Goal: Task Accomplishment & Management: Manage account settings

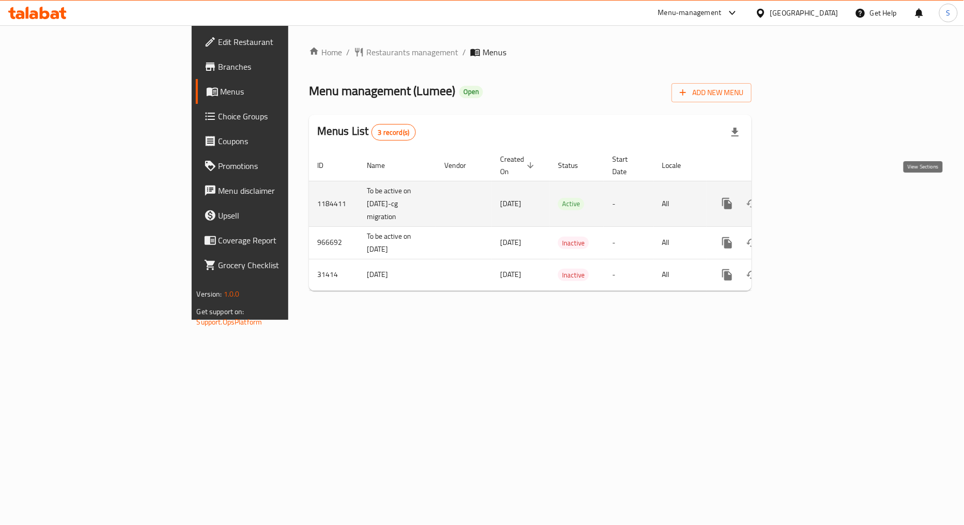
click at [808, 198] on icon "enhanced table" at bounding box center [802, 203] width 12 height 12
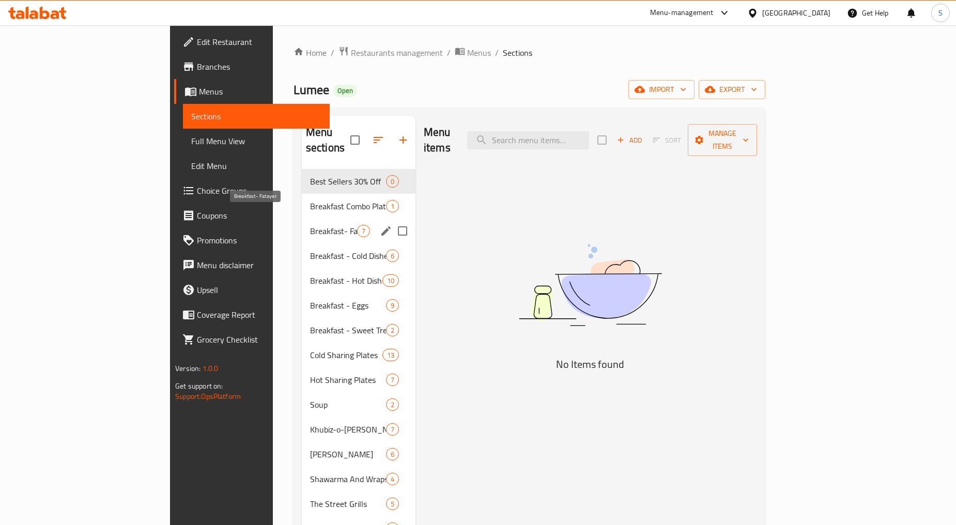
click at [310, 225] on span "Breakfast- Fatayer" at bounding box center [333, 231] width 47 height 12
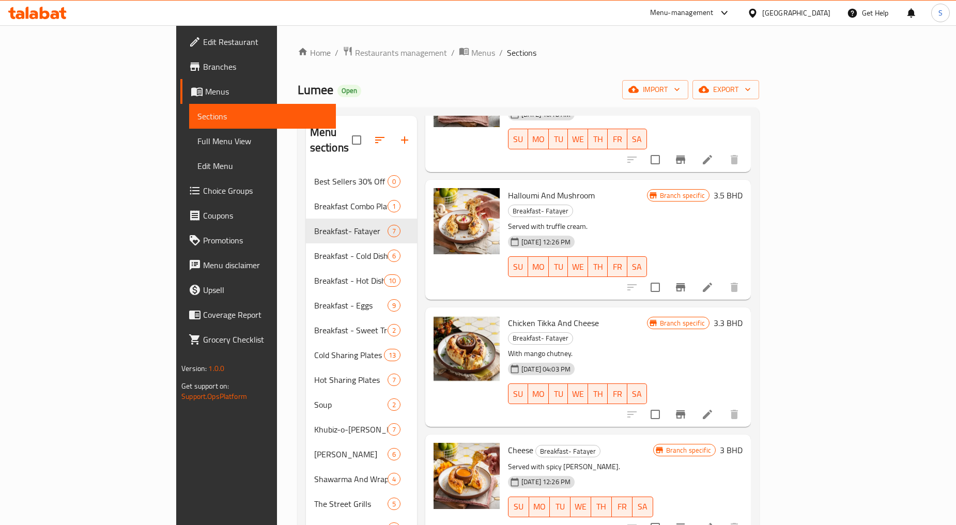
scroll to position [115, 0]
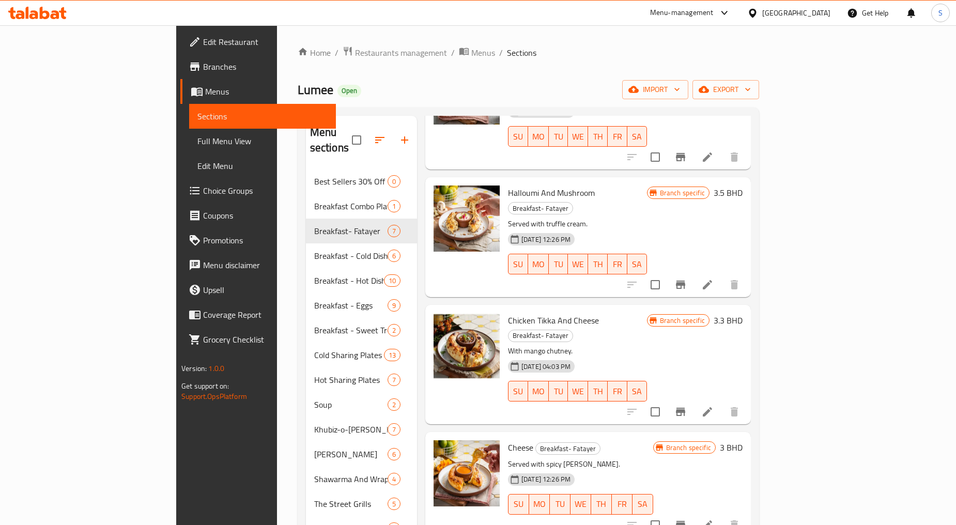
click at [722, 275] on li at bounding box center [707, 284] width 29 height 19
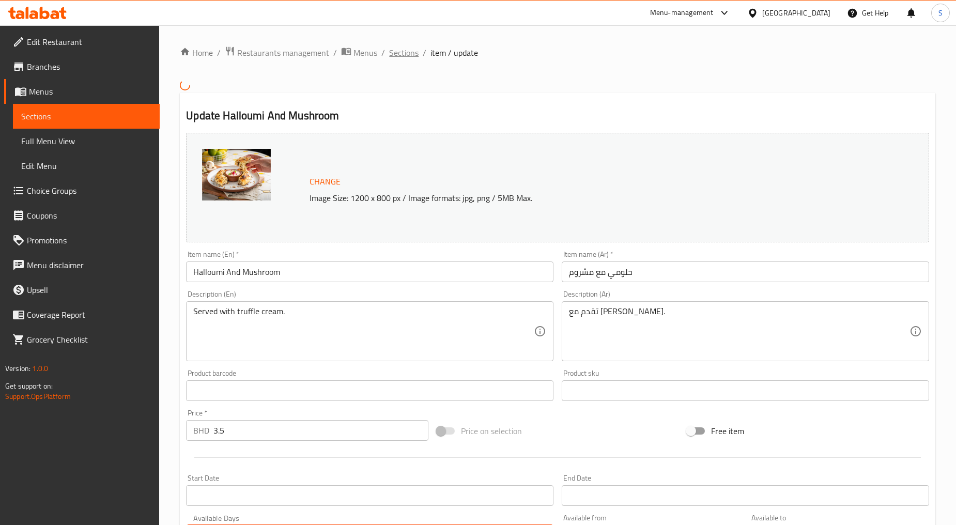
click at [402, 53] on span "Sections" at bounding box center [403, 53] width 29 height 12
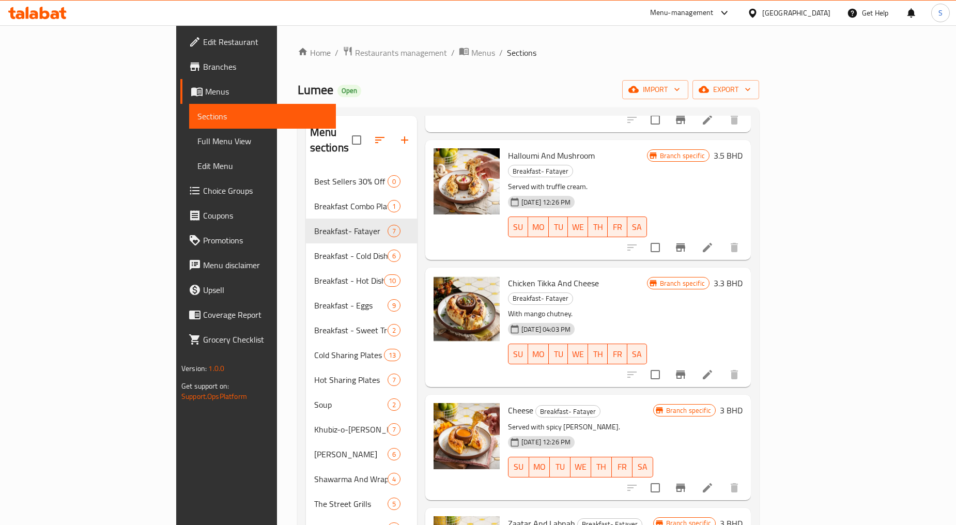
scroll to position [154, 0]
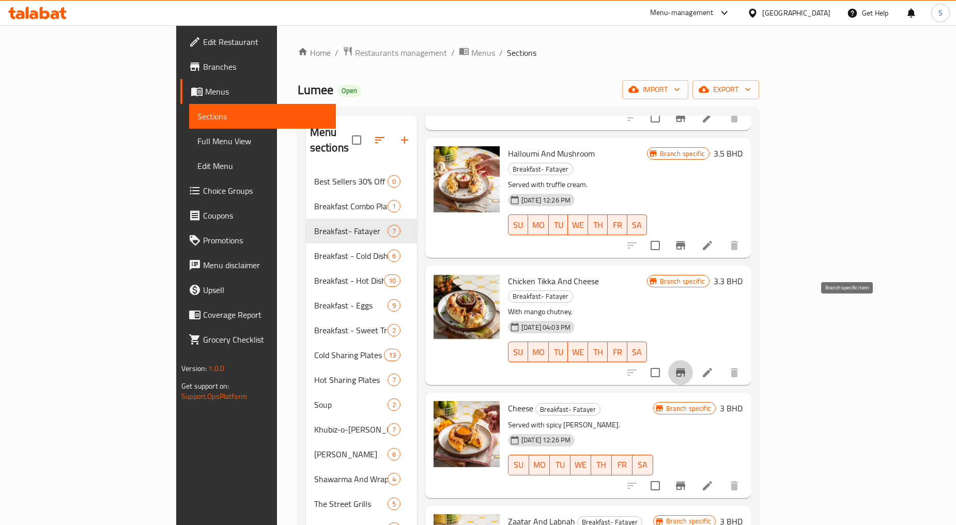
click at [687, 366] on icon "Branch-specific-item" at bounding box center [680, 372] width 12 height 12
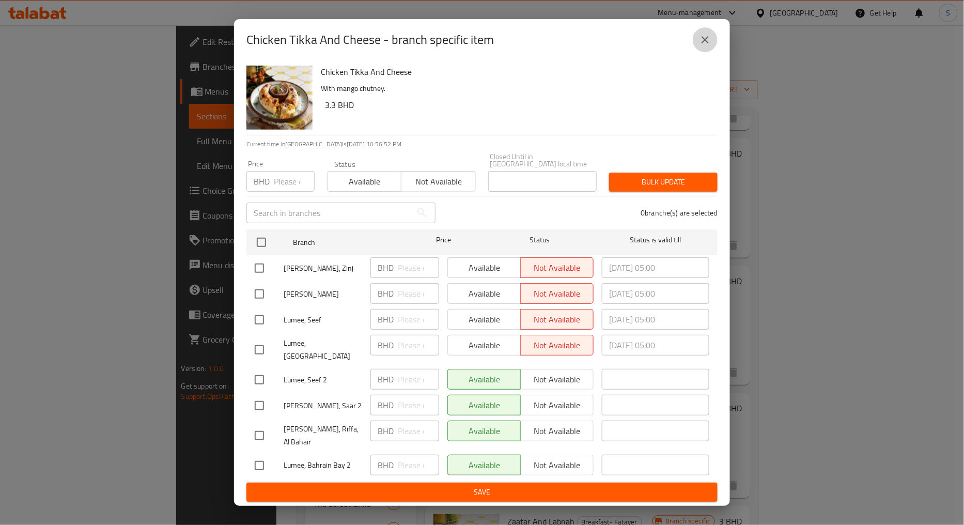
click at [708, 46] on icon "close" at bounding box center [705, 40] width 12 height 12
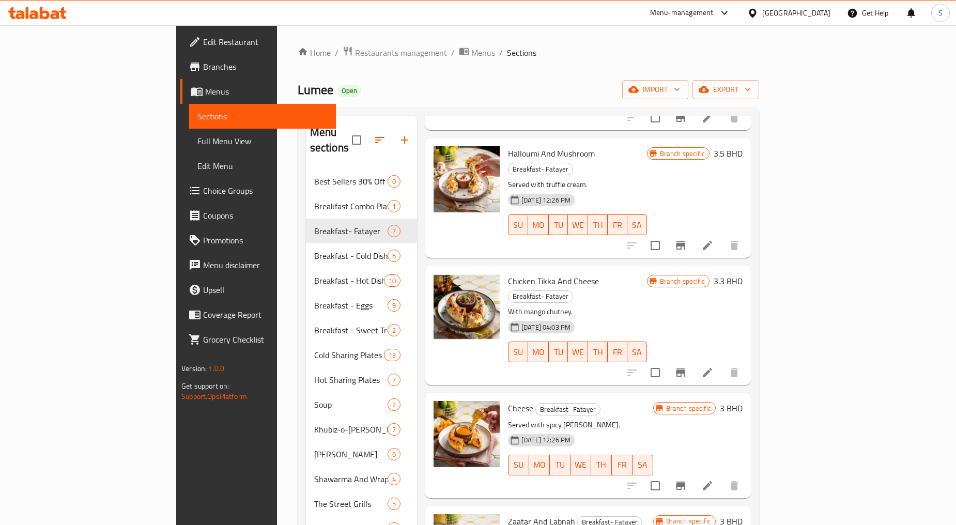
click at [714, 366] on icon at bounding box center [707, 372] width 12 height 12
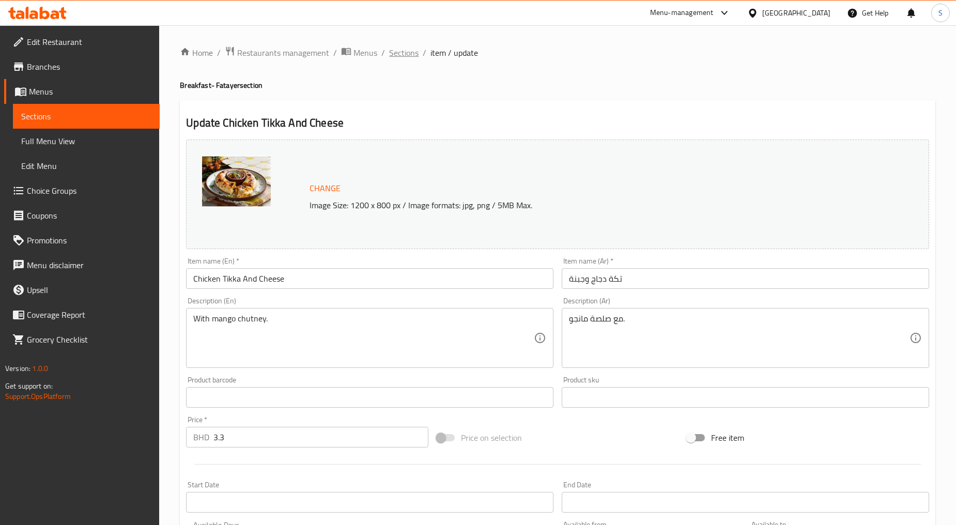
click at [400, 52] on span "Sections" at bounding box center [403, 53] width 29 height 12
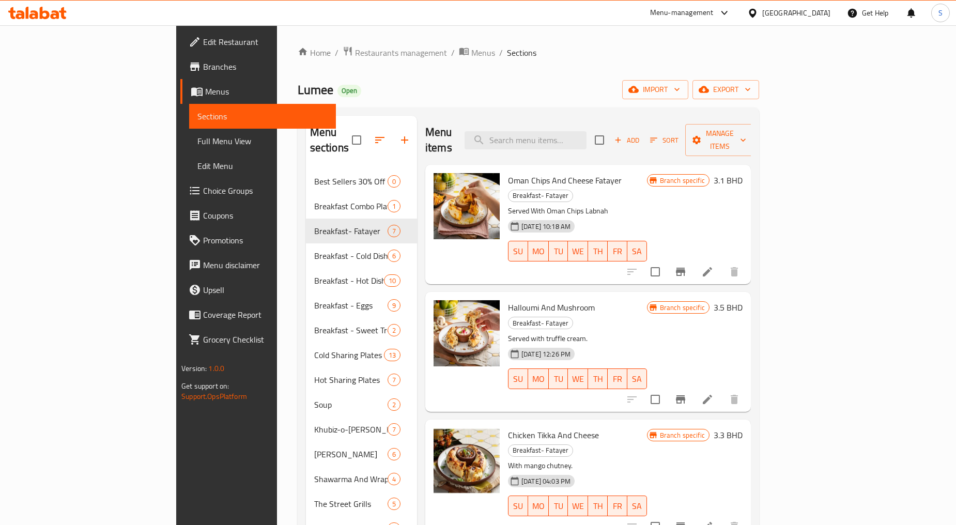
click at [722, 263] on li at bounding box center [707, 272] width 29 height 19
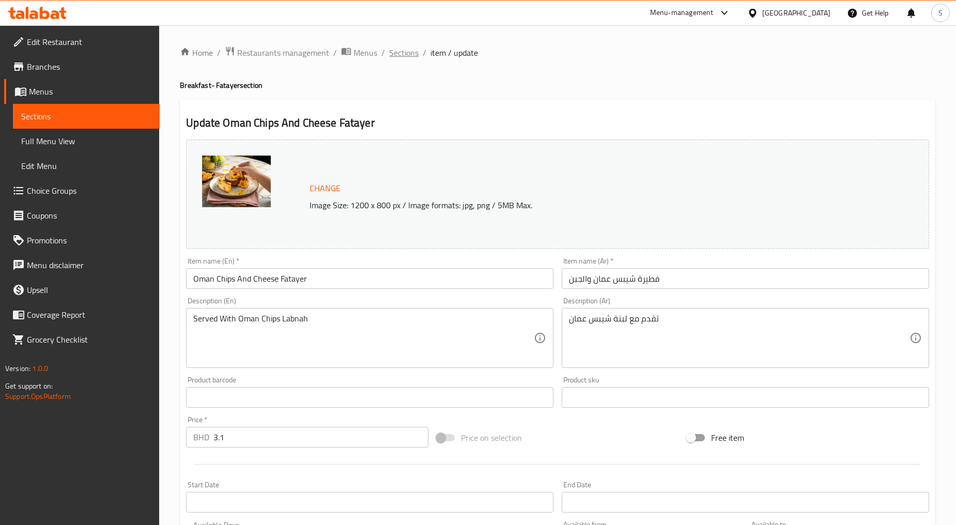
click at [393, 56] on span "Sections" at bounding box center [403, 53] width 29 height 12
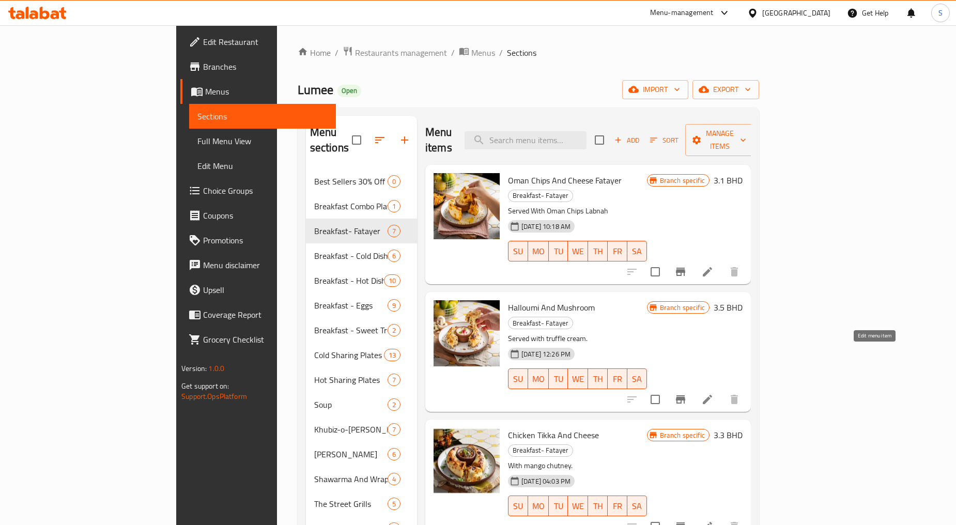
click at [714, 393] on icon at bounding box center [707, 399] width 12 height 12
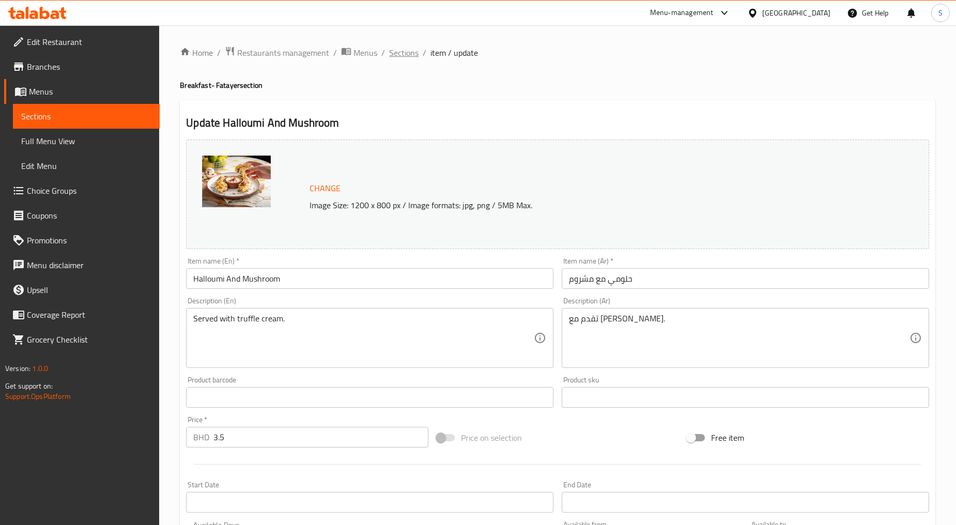
click at [408, 53] on span "Sections" at bounding box center [403, 53] width 29 height 12
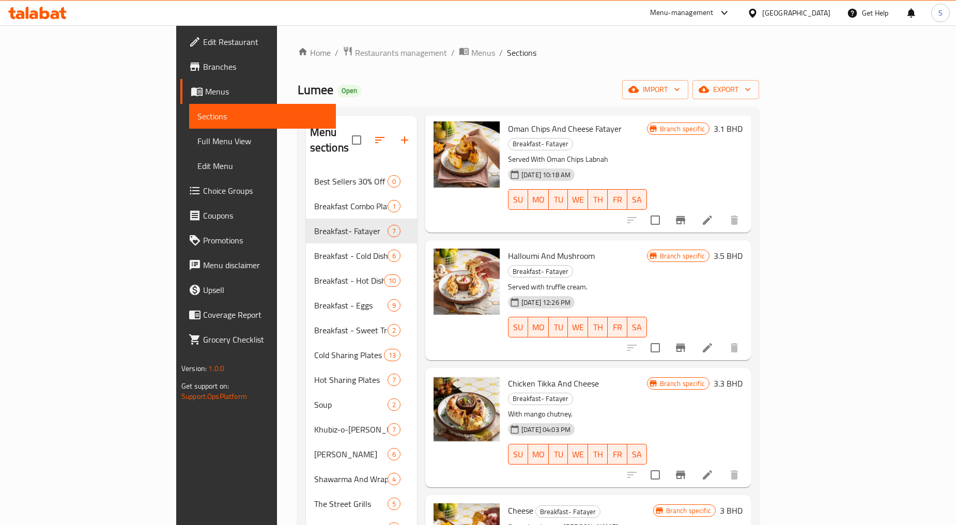
scroll to position [154, 0]
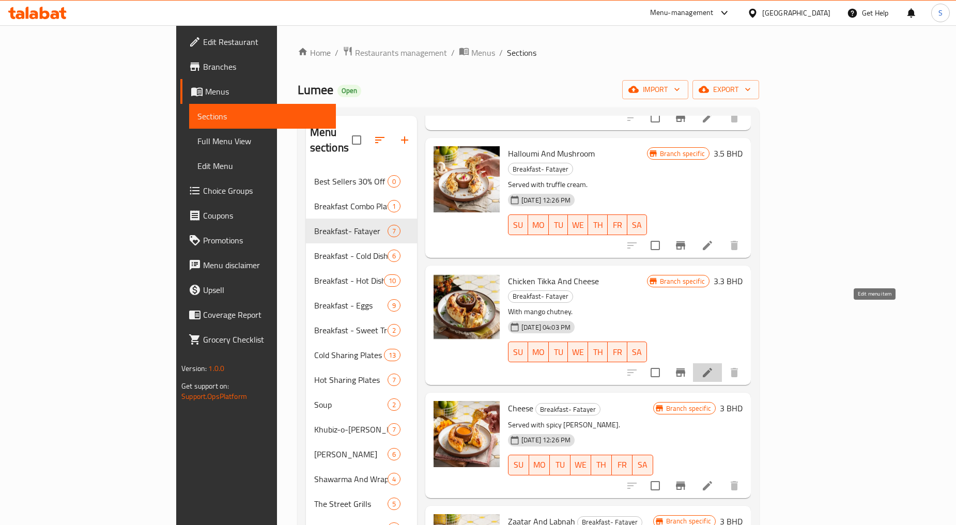
click at [714, 366] on icon at bounding box center [707, 372] width 12 height 12
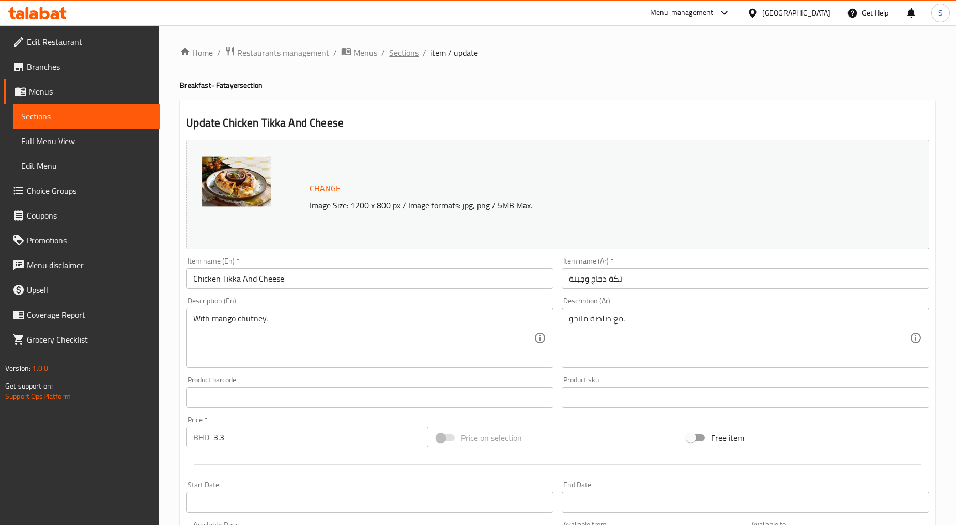
click at [397, 50] on span "Sections" at bounding box center [403, 53] width 29 height 12
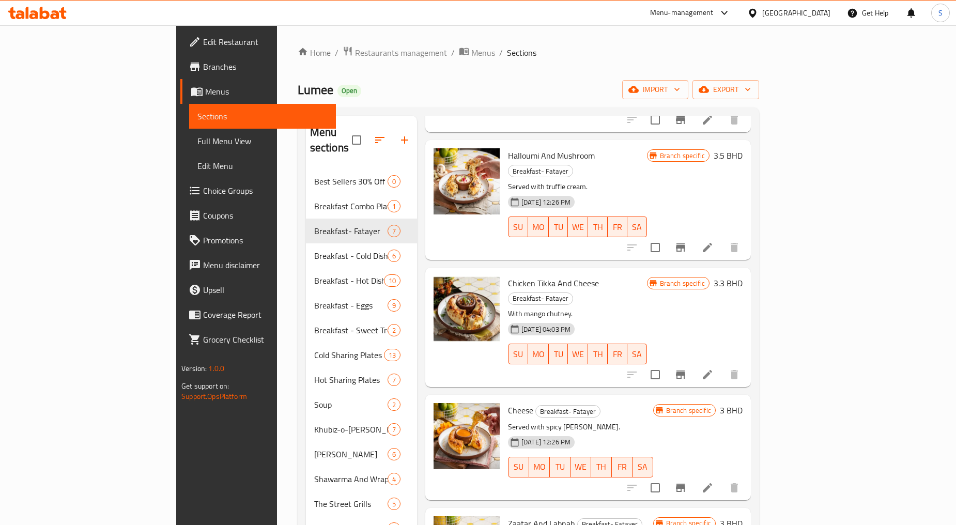
scroll to position [154, 0]
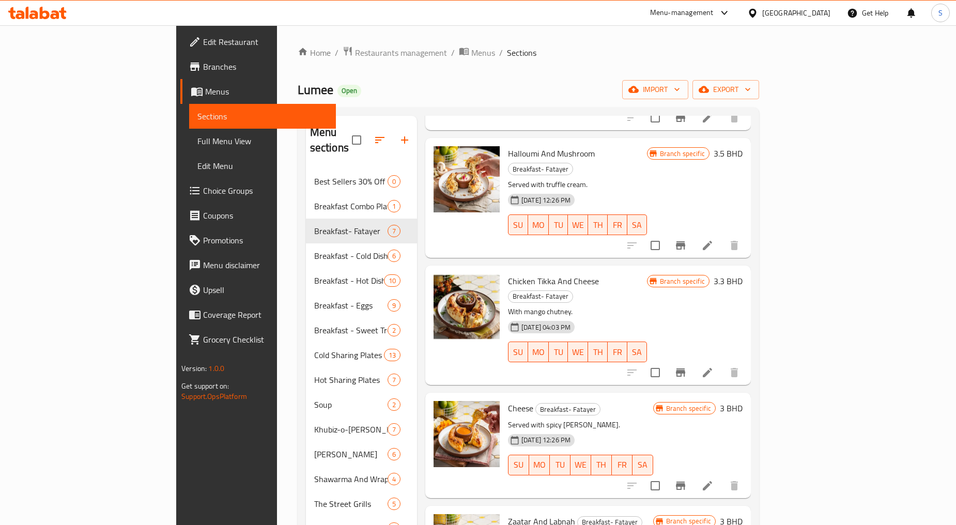
click at [714, 480] on icon at bounding box center [707, 486] width 12 height 12
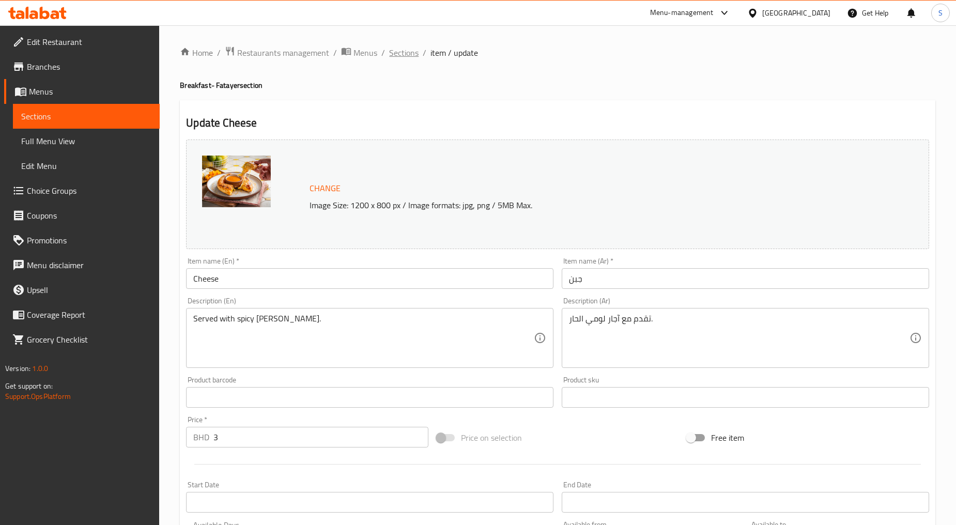
click at [389, 49] on span "Sections" at bounding box center [403, 53] width 29 height 12
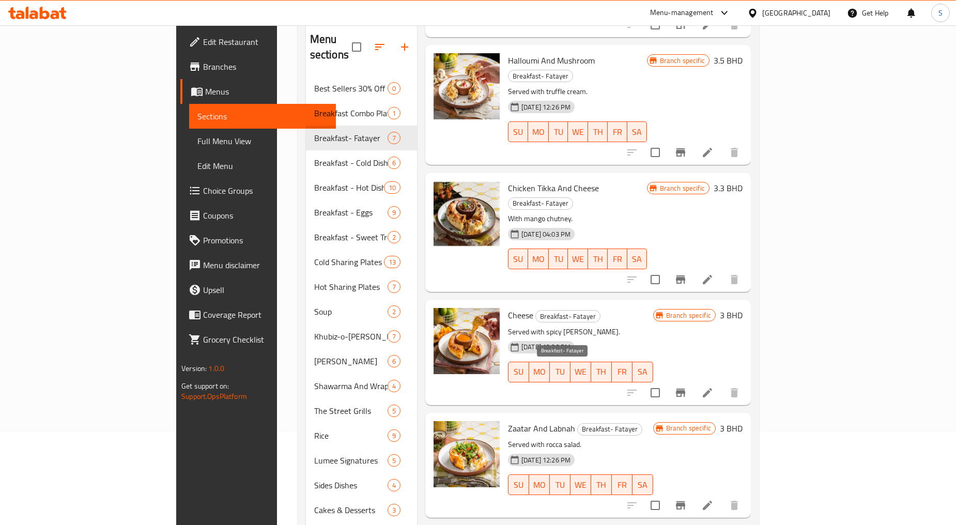
scroll to position [115, 0]
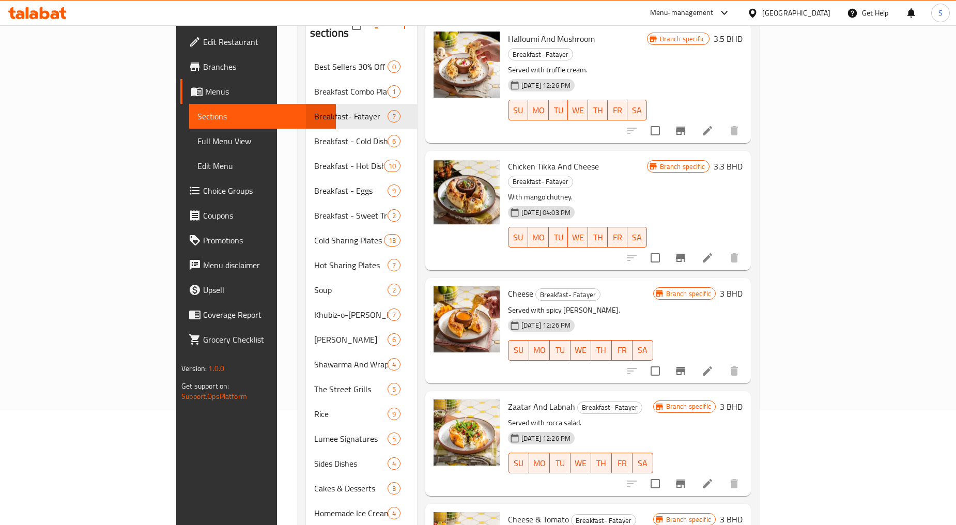
click at [722, 474] on li at bounding box center [707, 483] width 29 height 19
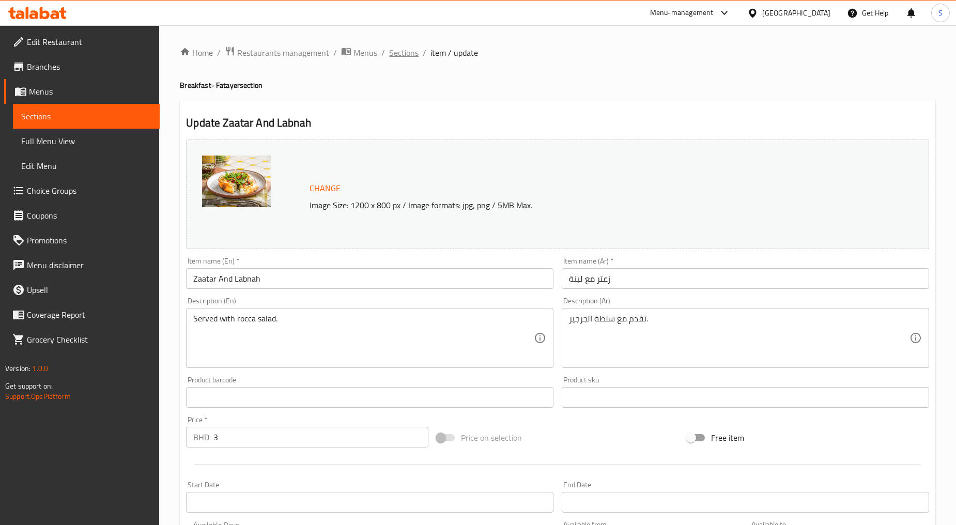
click at [409, 51] on span "Sections" at bounding box center [403, 53] width 29 height 12
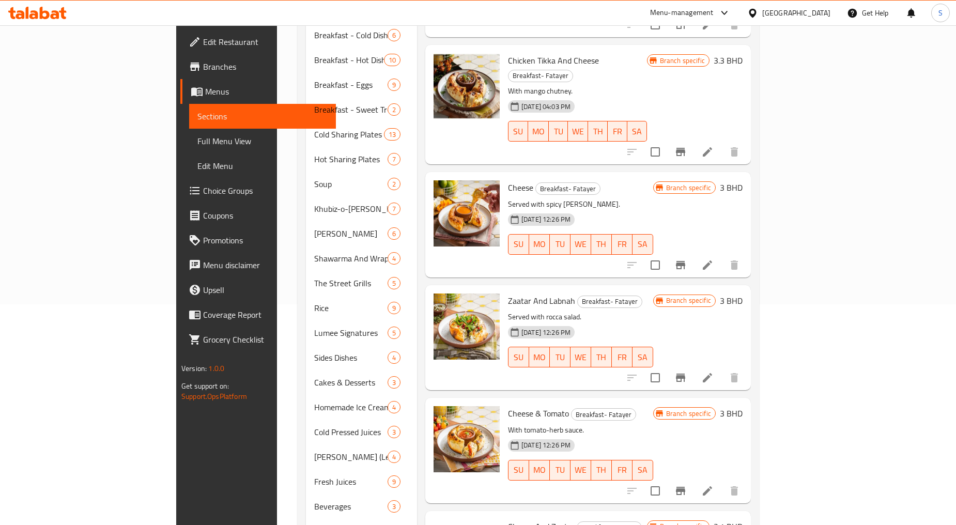
scroll to position [229, 0]
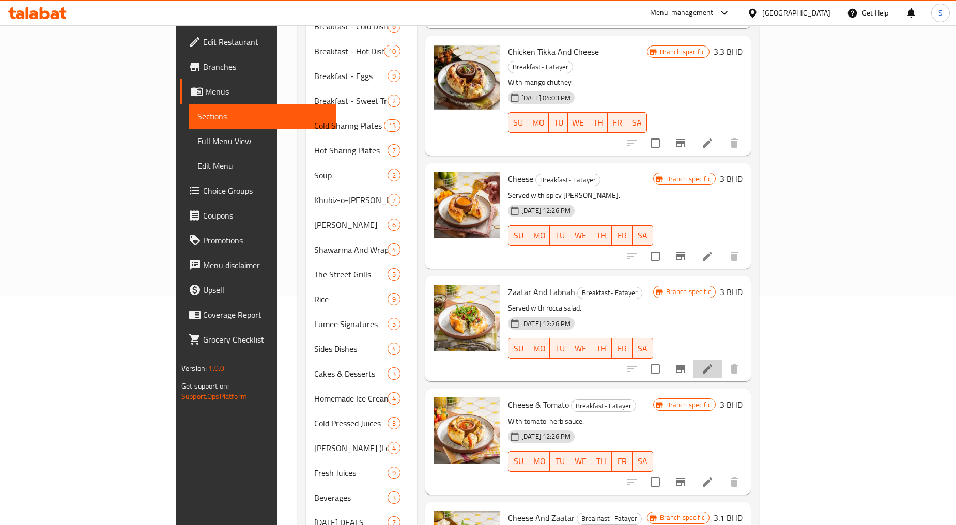
click at [714, 363] on icon at bounding box center [707, 369] width 12 height 12
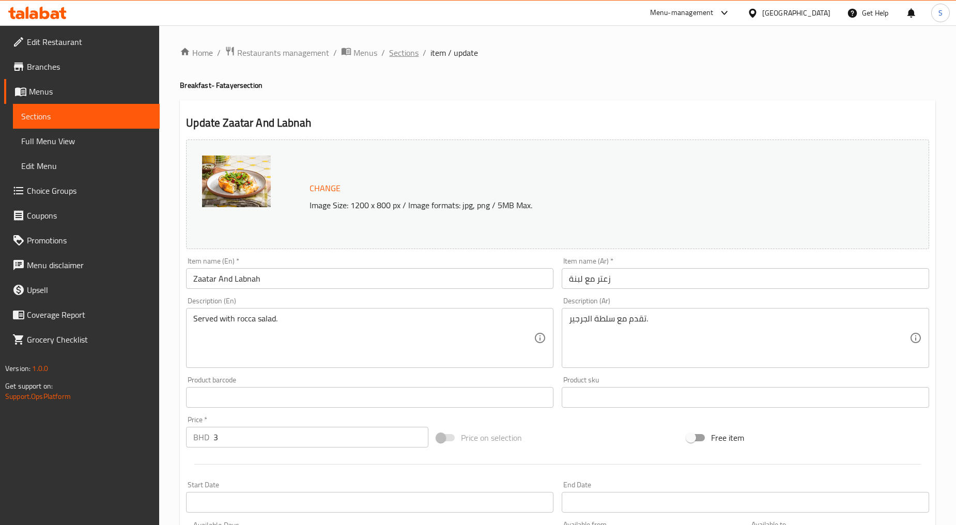
click at [407, 48] on span "Sections" at bounding box center [403, 53] width 29 height 12
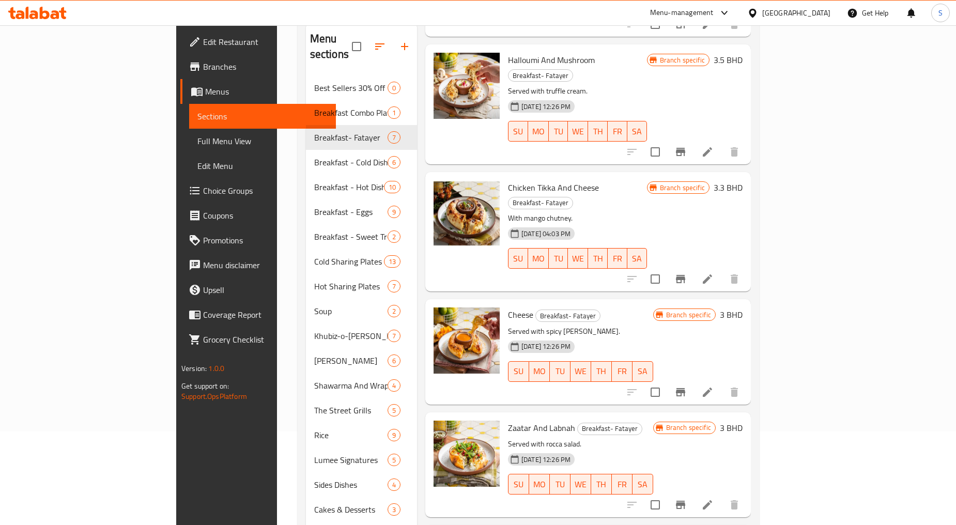
scroll to position [281, 0]
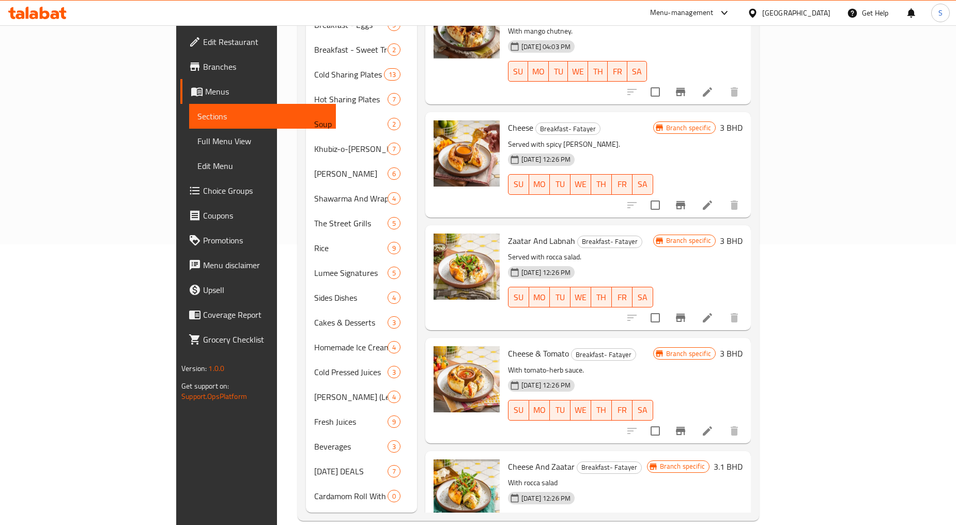
click at [714, 425] on icon at bounding box center [707, 431] width 12 height 12
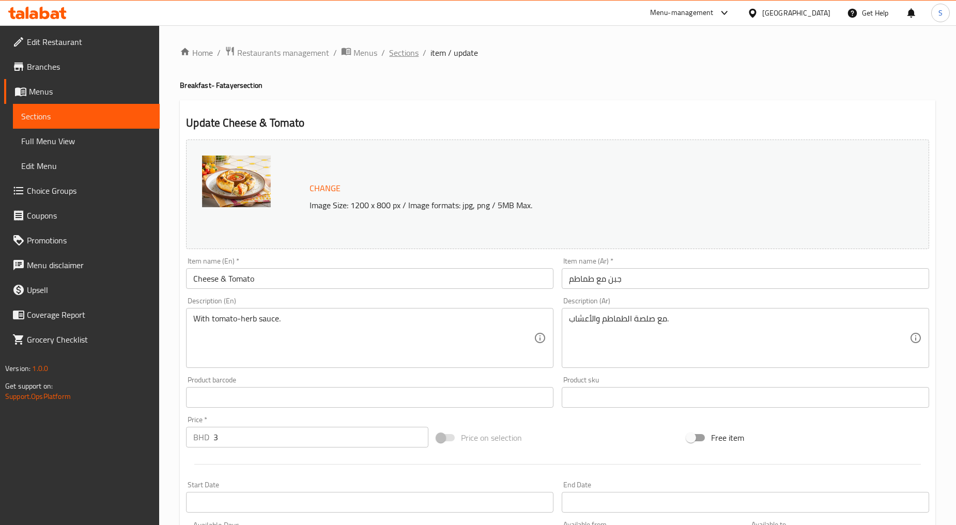
click at [402, 49] on span "Sections" at bounding box center [403, 53] width 29 height 12
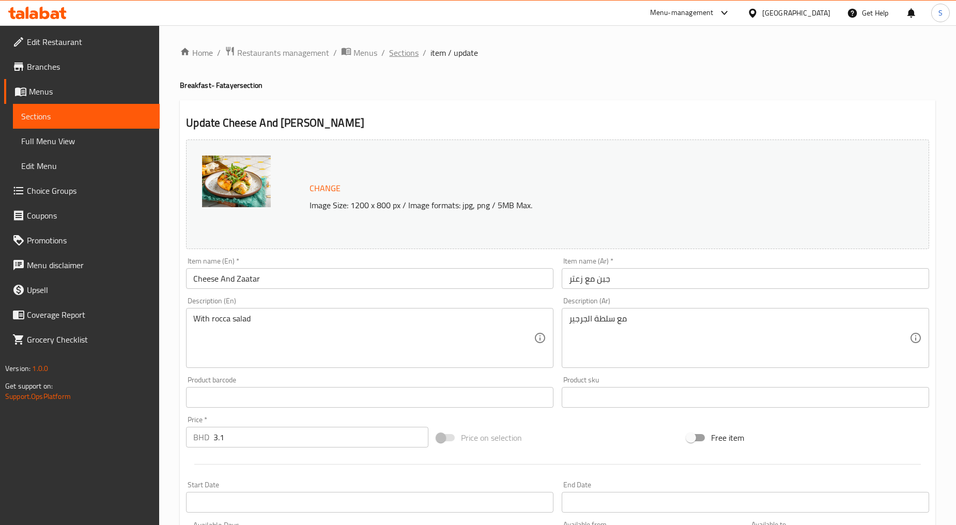
click at [400, 47] on span "Sections" at bounding box center [403, 53] width 29 height 12
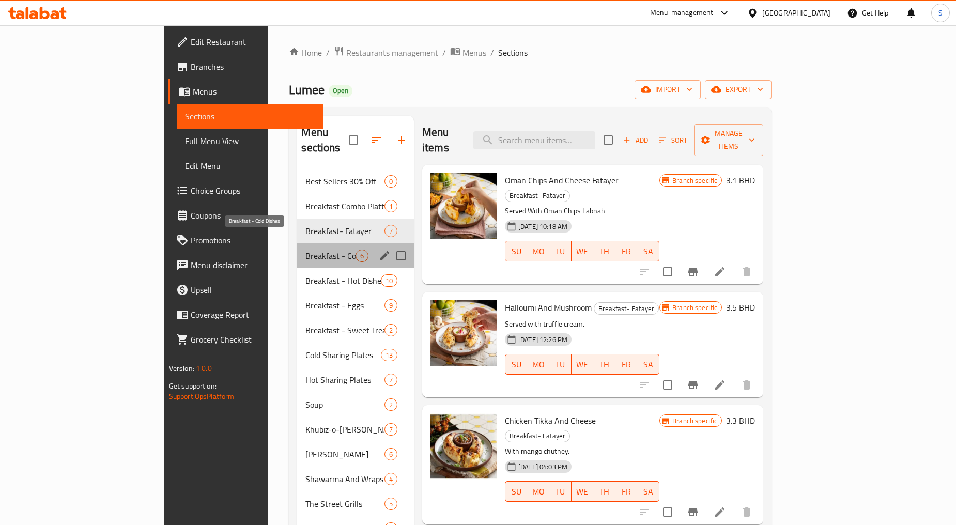
click at [305, 250] on span "Breakfast - Cold Dishes" at bounding box center [330, 256] width 50 height 12
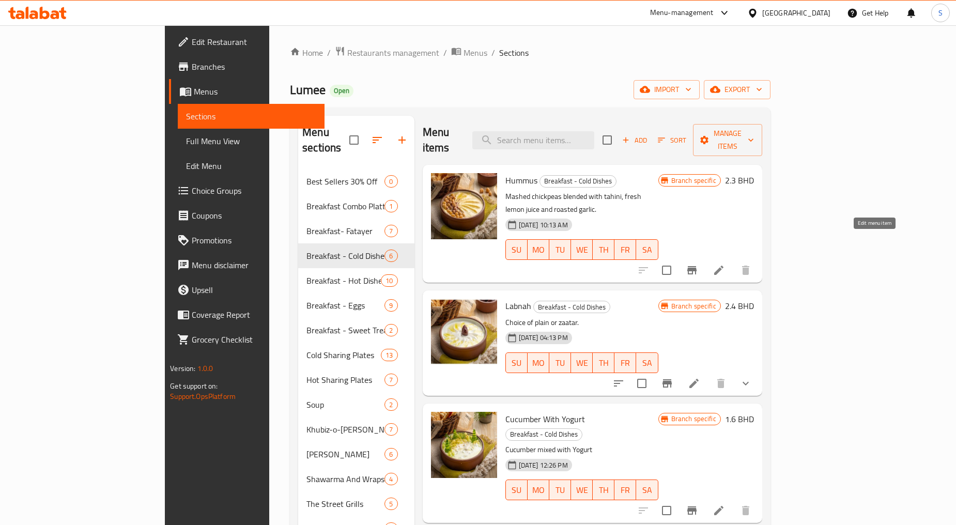
click at [725, 264] on icon at bounding box center [719, 270] width 12 height 12
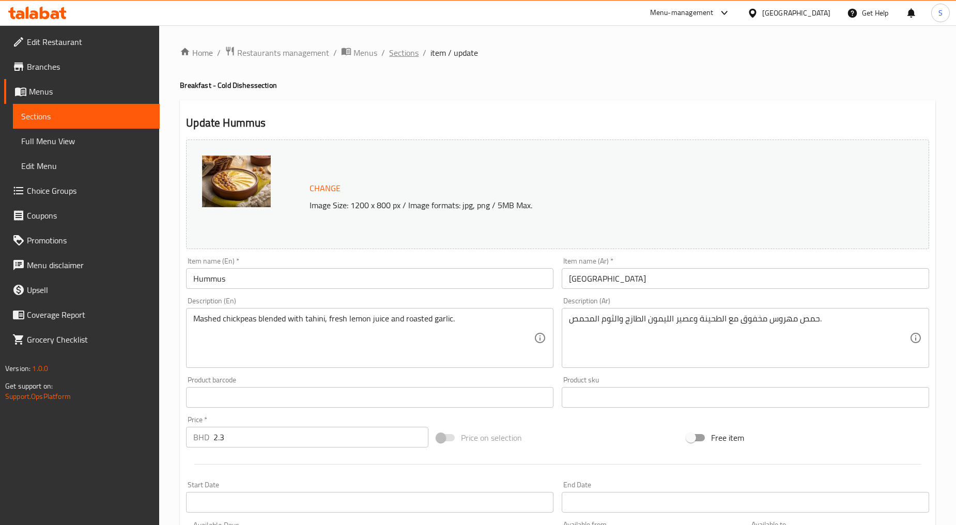
click at [405, 49] on span "Sections" at bounding box center [403, 53] width 29 height 12
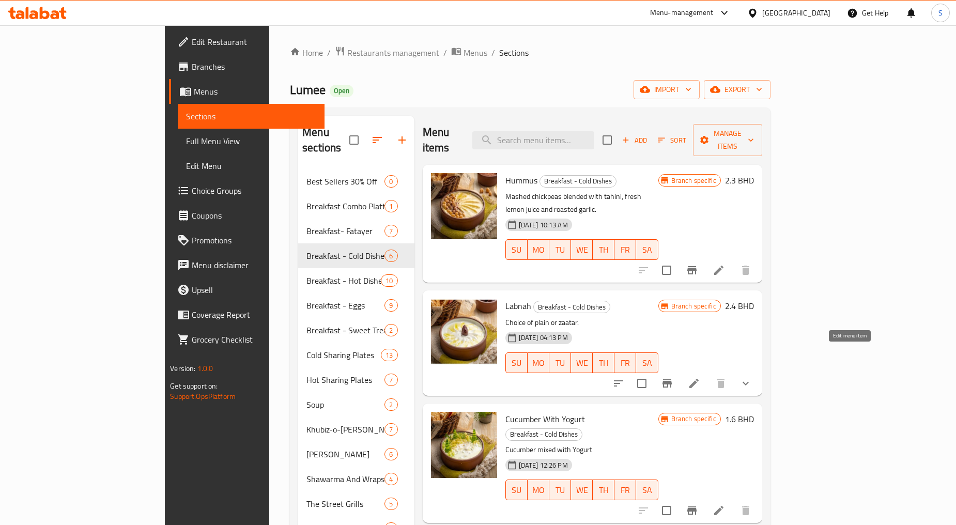
click at [700, 377] on icon at bounding box center [694, 383] width 12 height 12
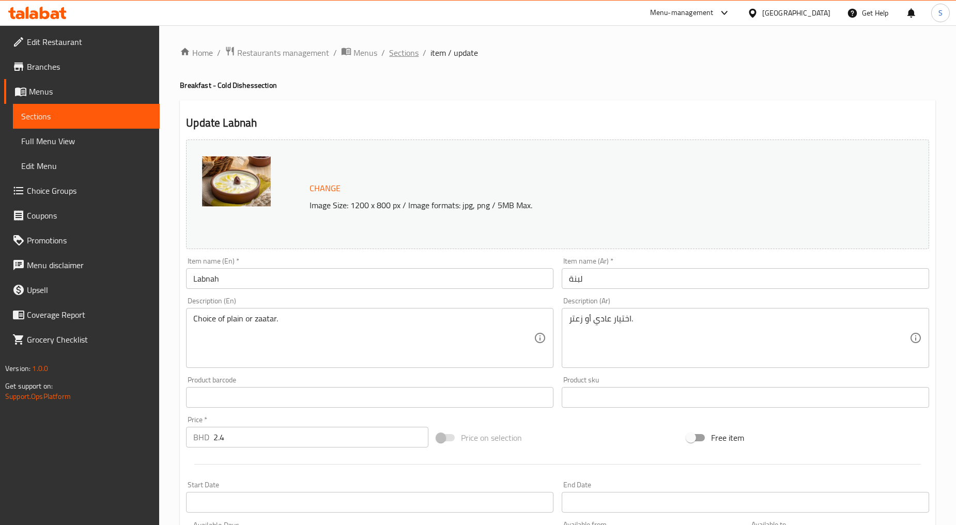
click at [395, 55] on span "Sections" at bounding box center [403, 53] width 29 height 12
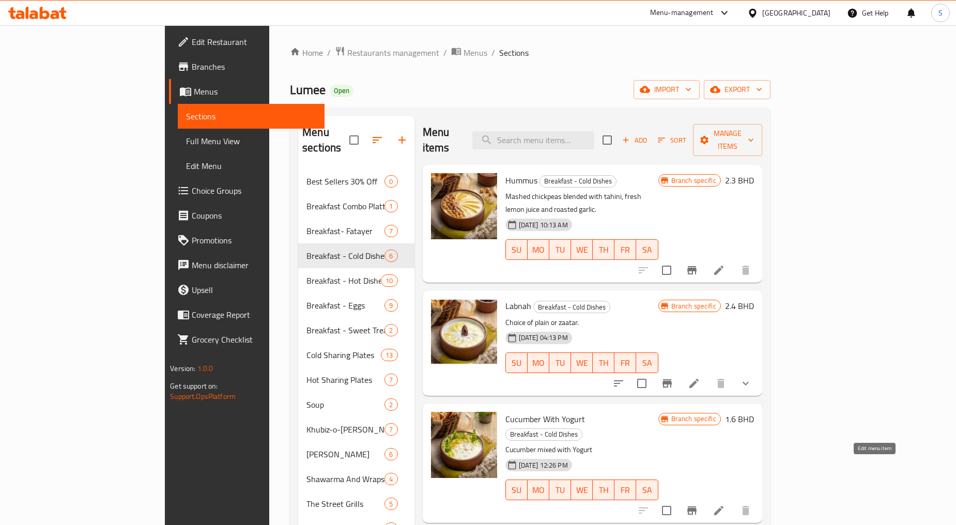
click at [725, 504] on icon at bounding box center [719, 510] width 12 height 12
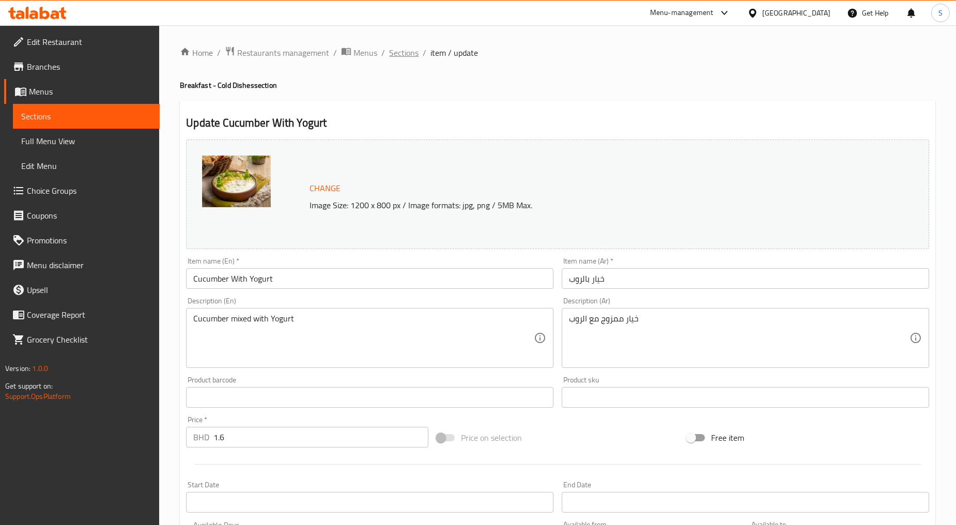
click at [400, 57] on span "Sections" at bounding box center [403, 53] width 29 height 12
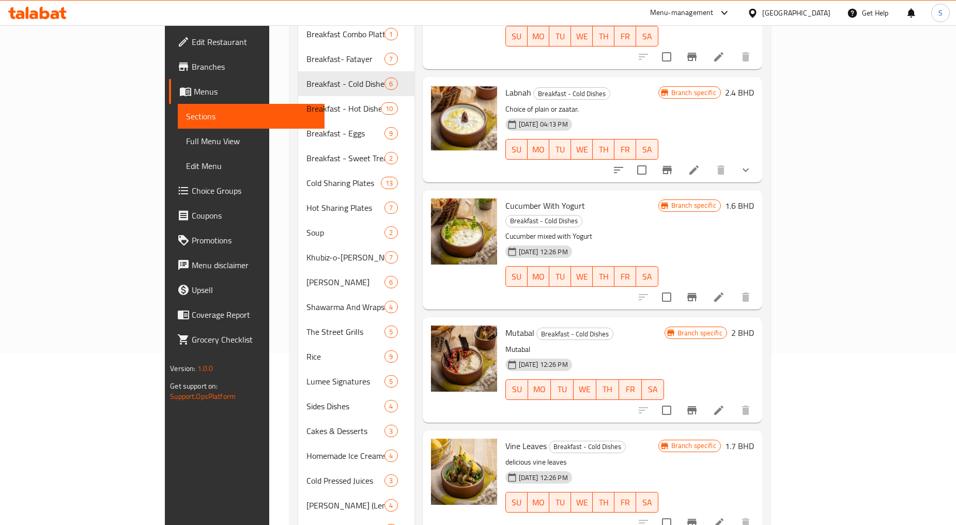
click at [733, 401] on li at bounding box center [718, 410] width 29 height 19
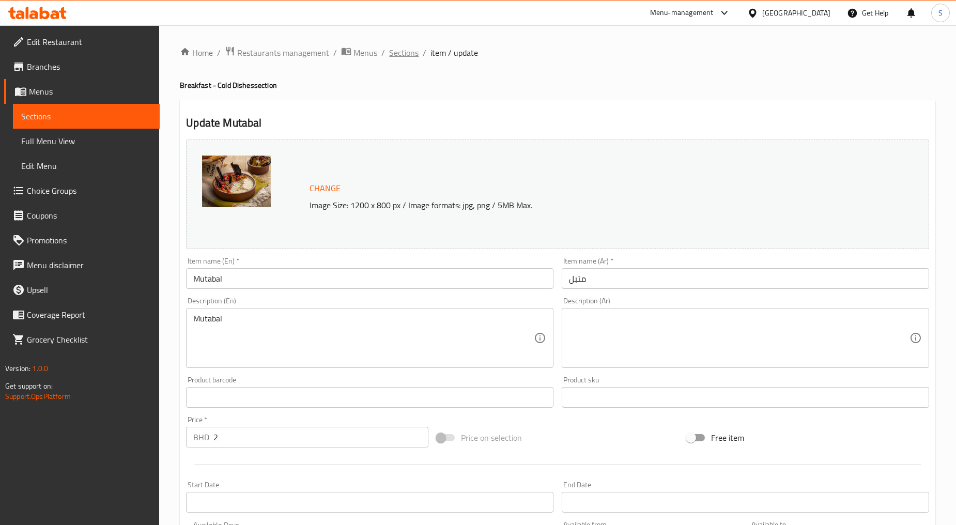
click at [409, 49] on span "Sections" at bounding box center [403, 53] width 29 height 12
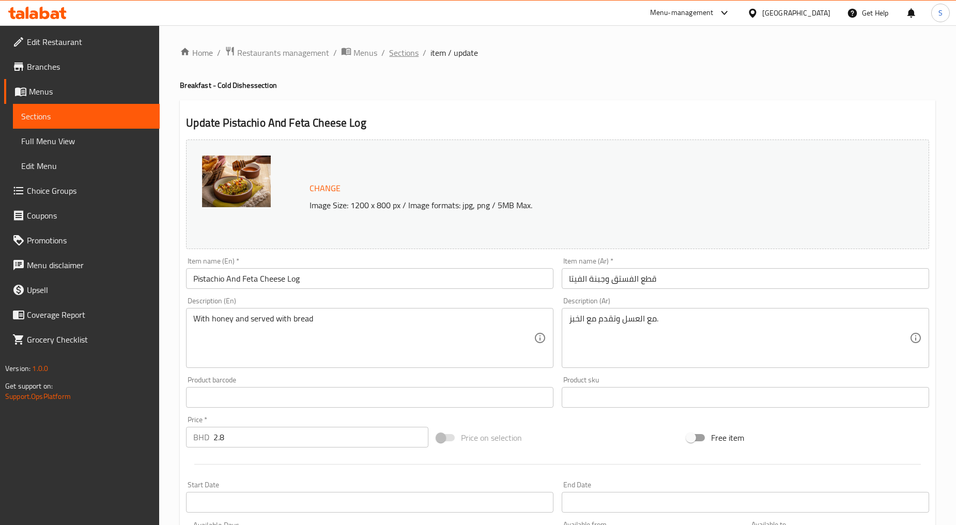
click at [407, 54] on span "Sections" at bounding box center [403, 53] width 29 height 12
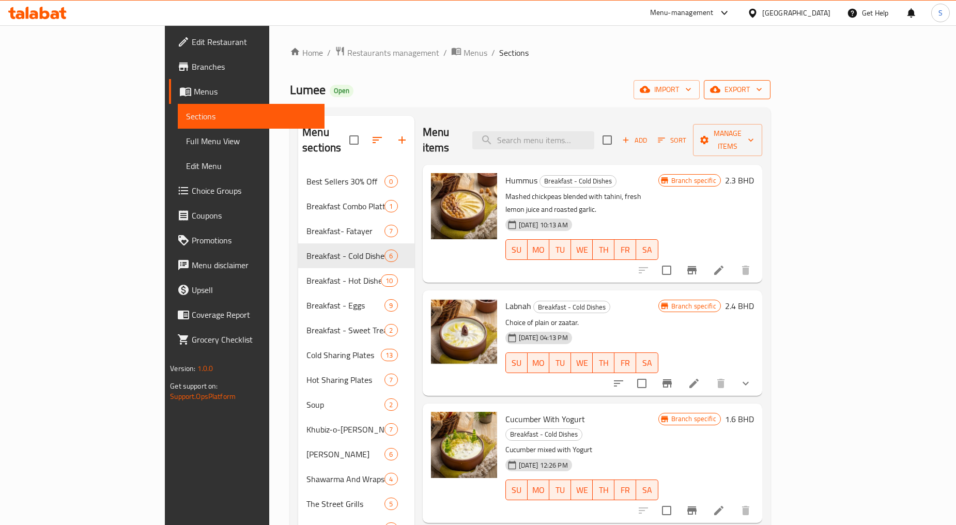
click at [762, 91] on span "export" at bounding box center [737, 89] width 50 height 13
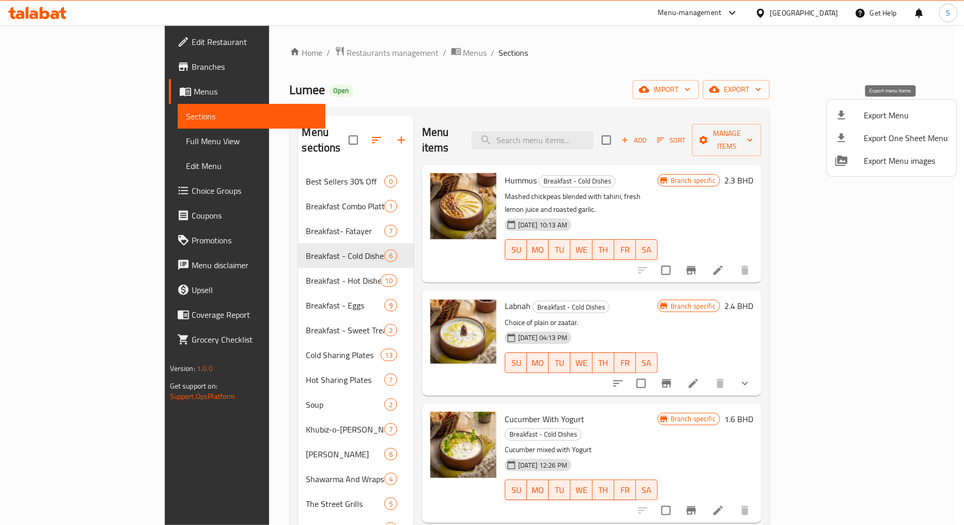
click at [863, 111] on div at bounding box center [850, 115] width 29 height 12
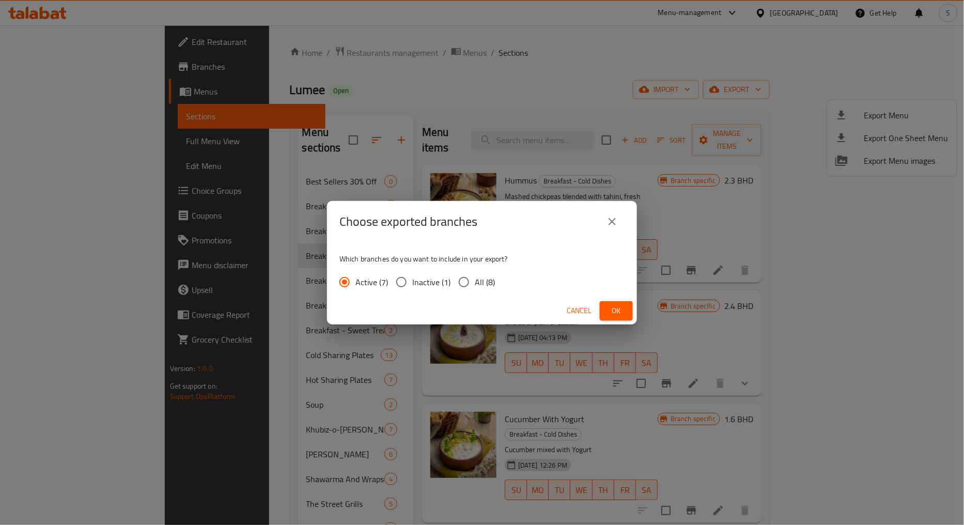
click at [481, 282] on span "All (8)" at bounding box center [485, 282] width 20 height 12
click at [475, 282] on input "All (8)" at bounding box center [464, 282] width 22 height 22
radio input "true"
click at [623, 308] on span "Ok" at bounding box center [616, 310] width 17 height 13
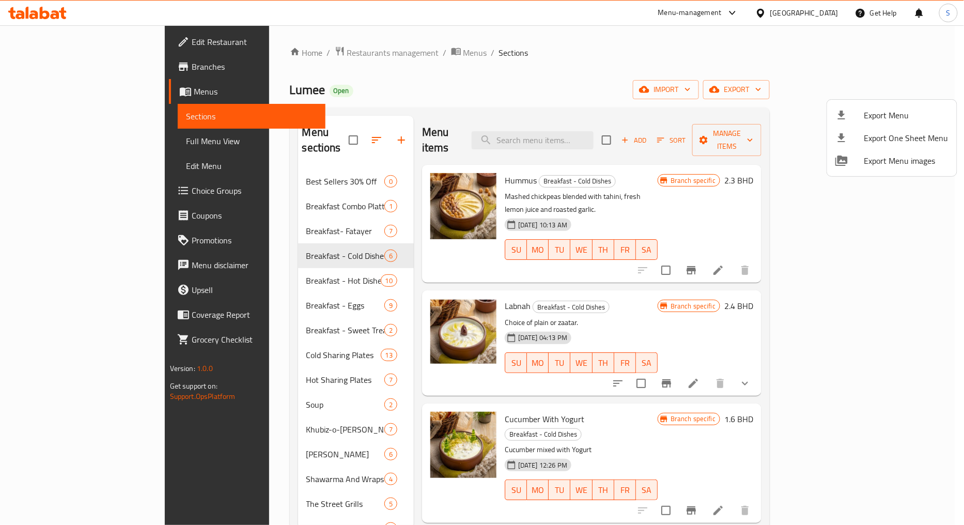
click at [590, 85] on div at bounding box center [482, 262] width 964 height 525
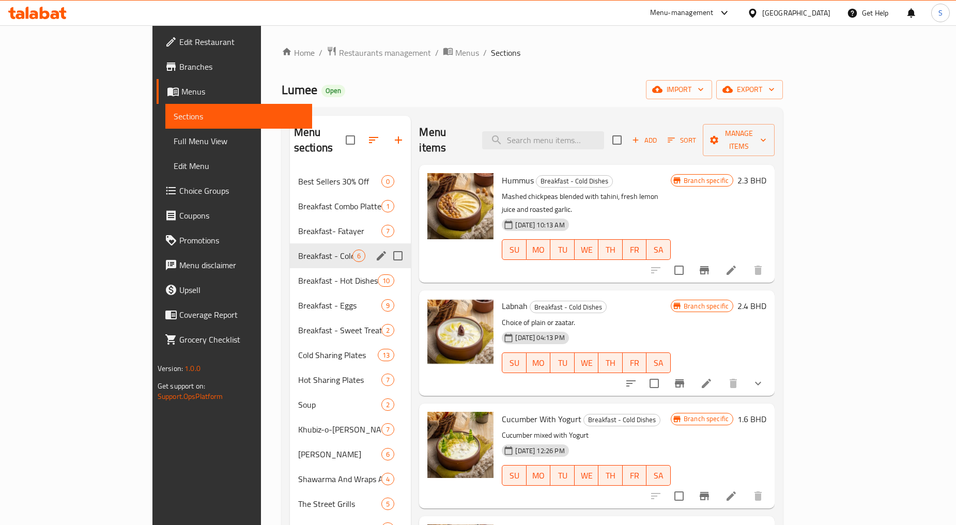
click at [298, 225] on span "Breakfast- Fatayer" at bounding box center [339, 231] width 83 height 12
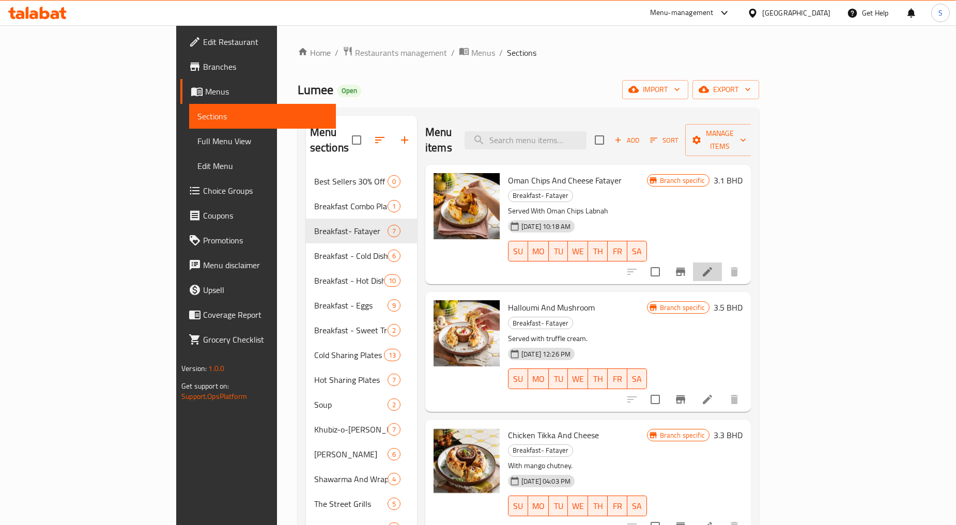
click at [722, 263] on li at bounding box center [707, 272] width 29 height 19
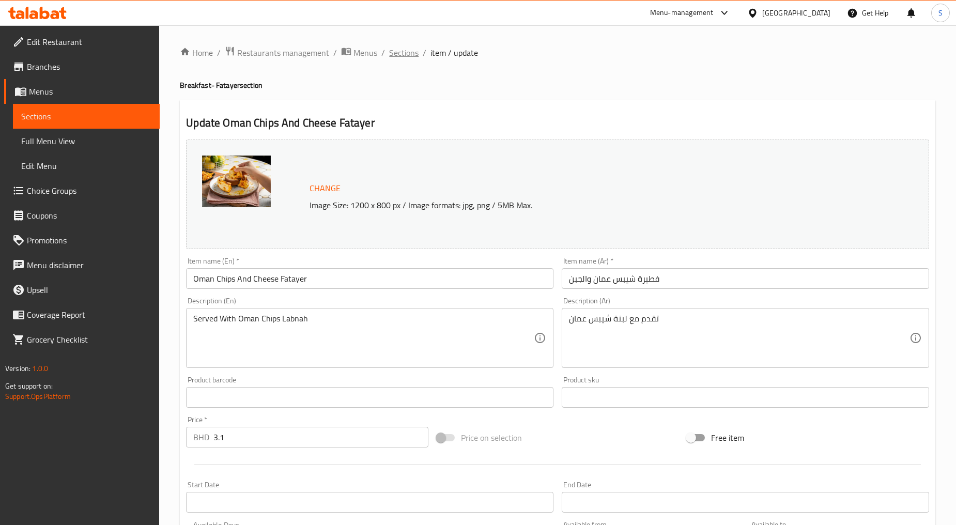
click at [415, 50] on span "Sections" at bounding box center [403, 53] width 29 height 12
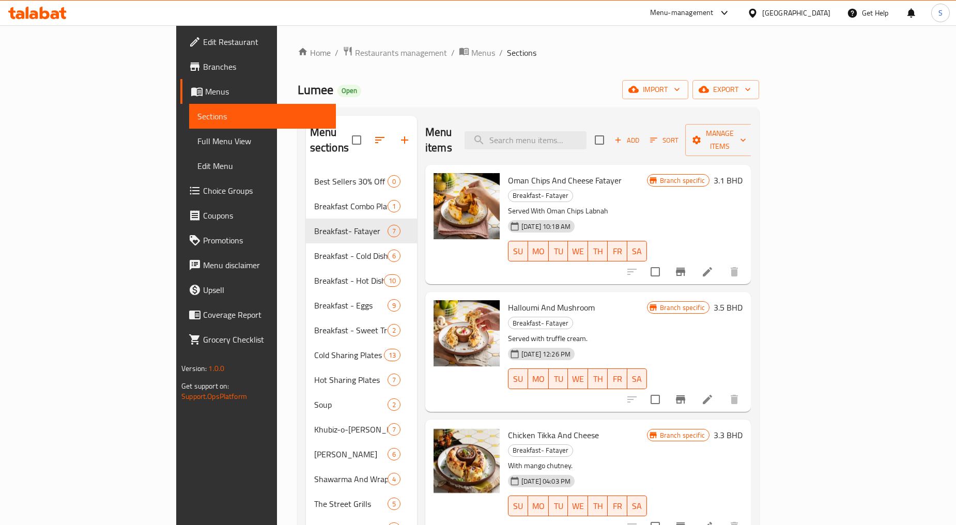
click at [712, 395] on icon at bounding box center [707, 399] width 9 height 9
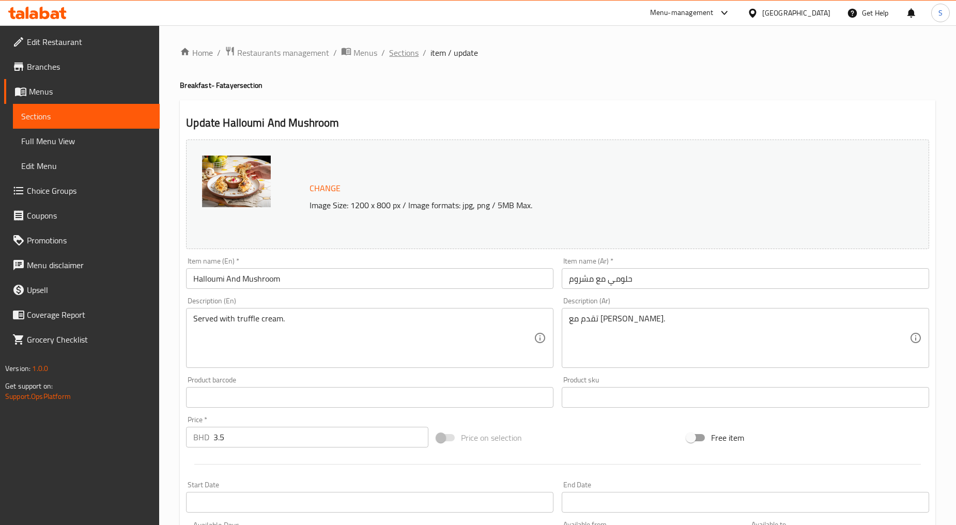
click at [410, 50] on span "Sections" at bounding box center [403, 53] width 29 height 12
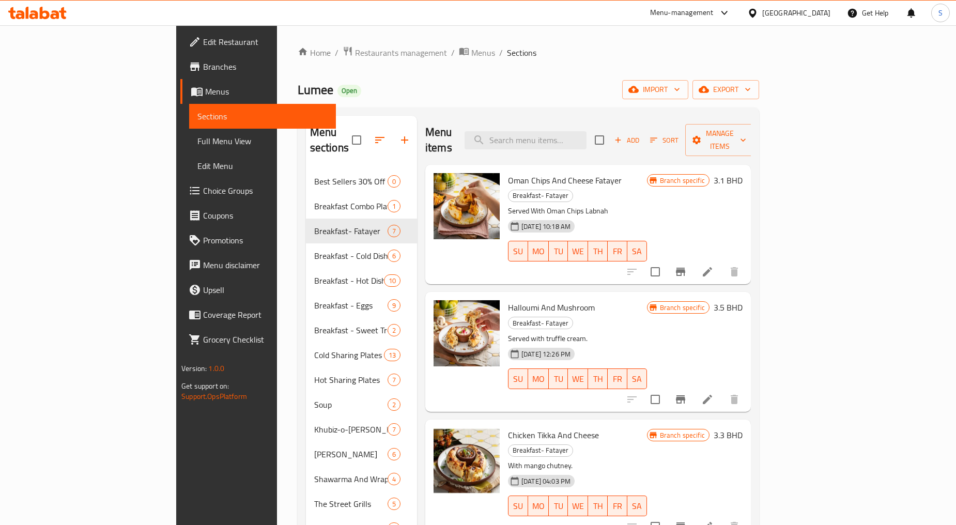
click at [722, 517] on li at bounding box center [707, 526] width 29 height 19
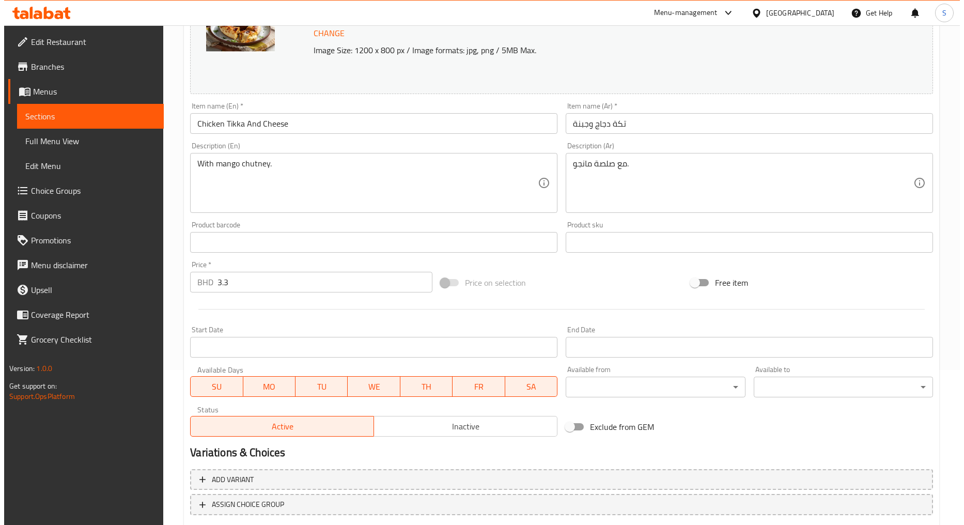
scroll to position [218, 0]
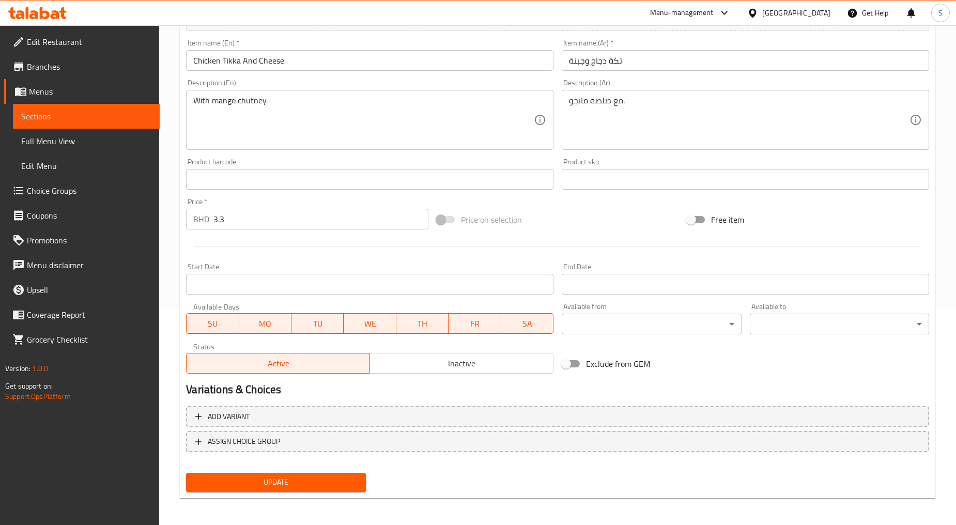
click at [601, 307] on body "​ Menu-management Bahrain Get Help S Edit Restaurant Branches Menus Sections Fu…" at bounding box center [478, 57] width 956 height 500
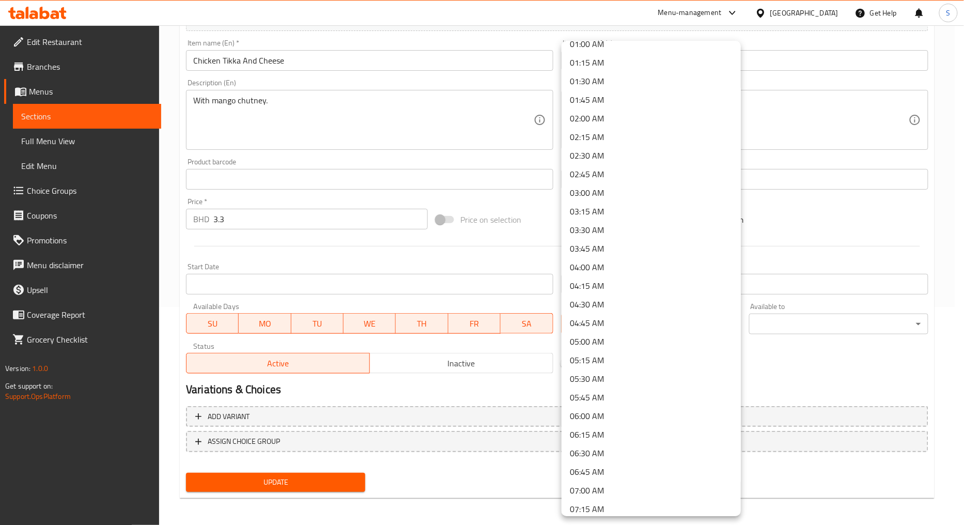
scroll to position [229, 0]
click at [595, 421] on li "08:00 AM" at bounding box center [651, 420] width 179 height 19
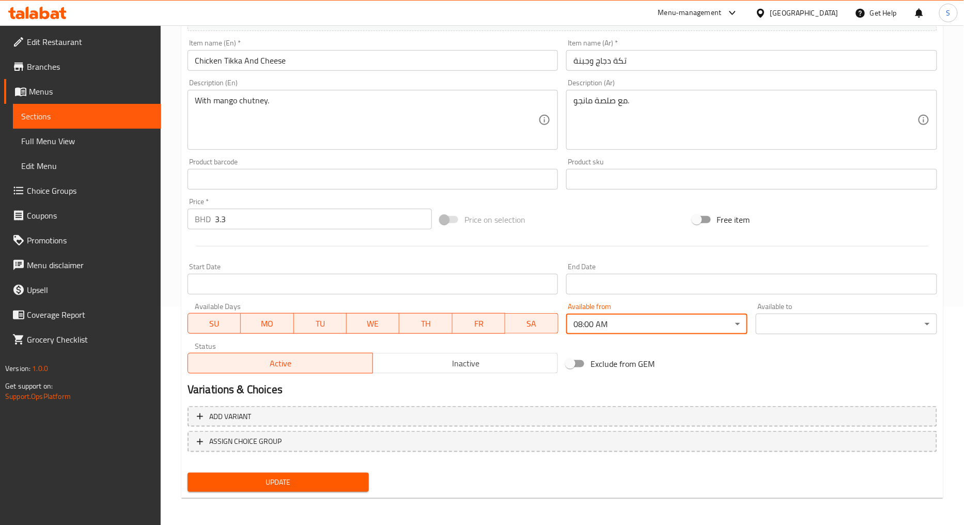
click at [786, 307] on body "​ Menu-management Bahrain Get Help S Edit Restaurant Branches Menus Sections Fu…" at bounding box center [482, 57] width 964 height 500
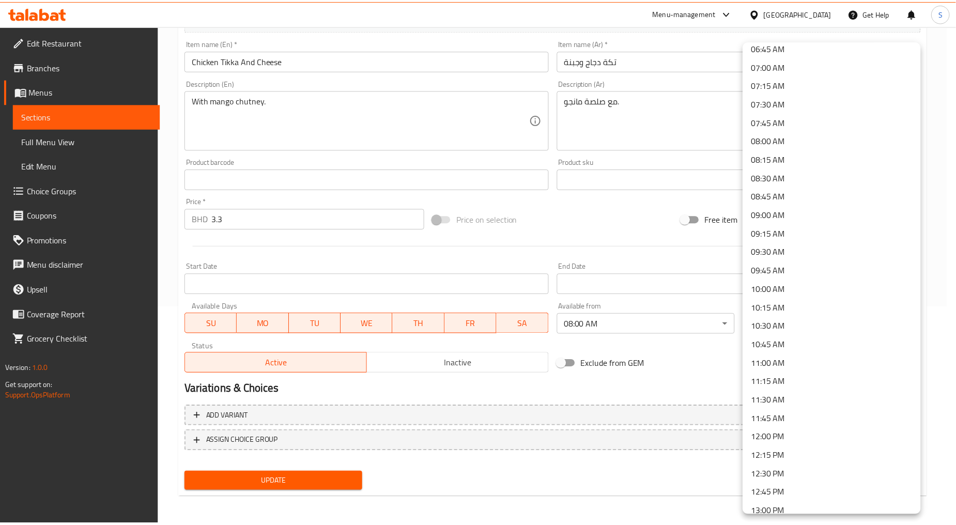
scroll to position [517, 0]
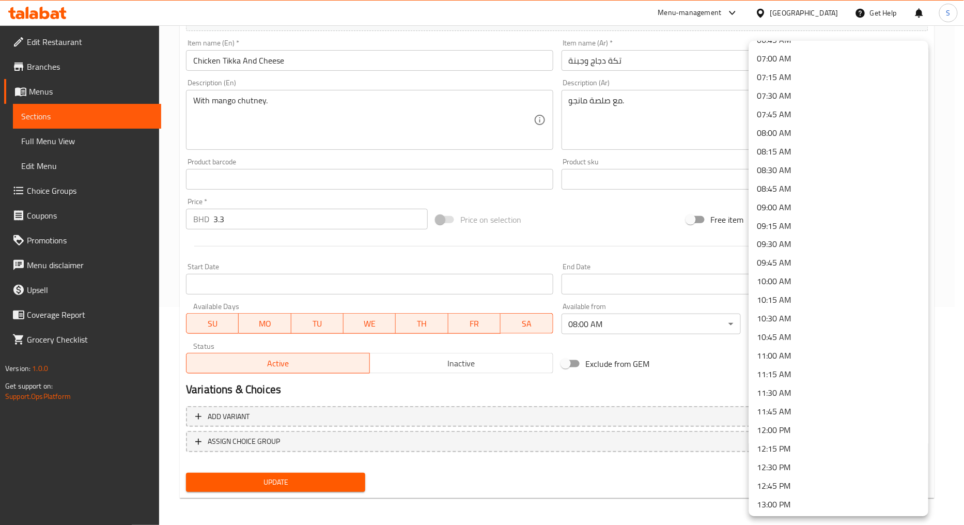
click at [775, 411] on li "11:45 AM" at bounding box center [838, 412] width 179 height 19
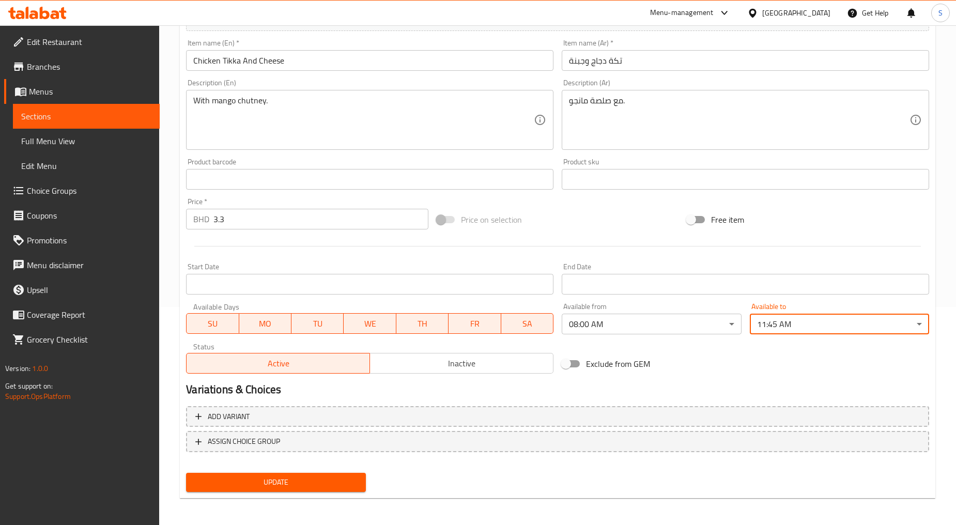
click at [731, 378] on div "Variations & Choices" at bounding box center [557, 390] width 751 height 24
click at [249, 484] on span "Update" at bounding box center [275, 482] width 163 height 13
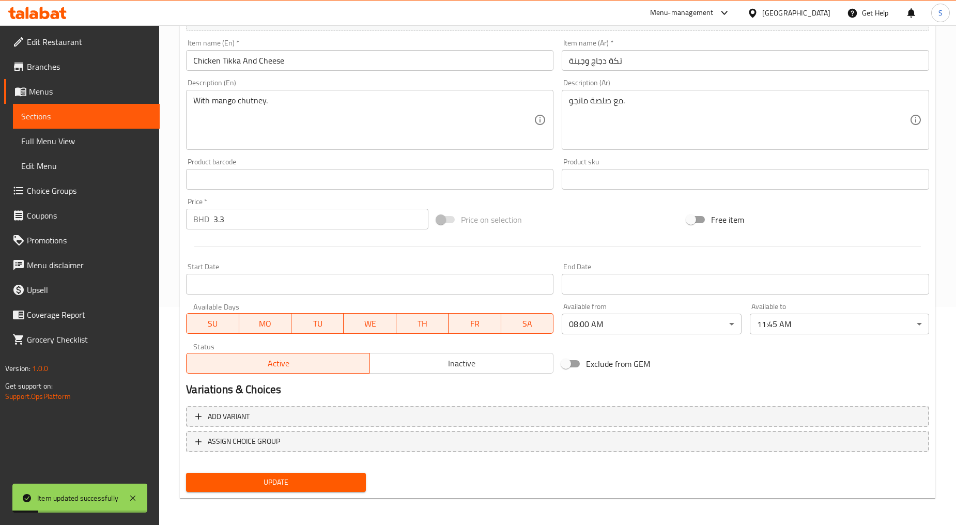
scroll to position [0, 0]
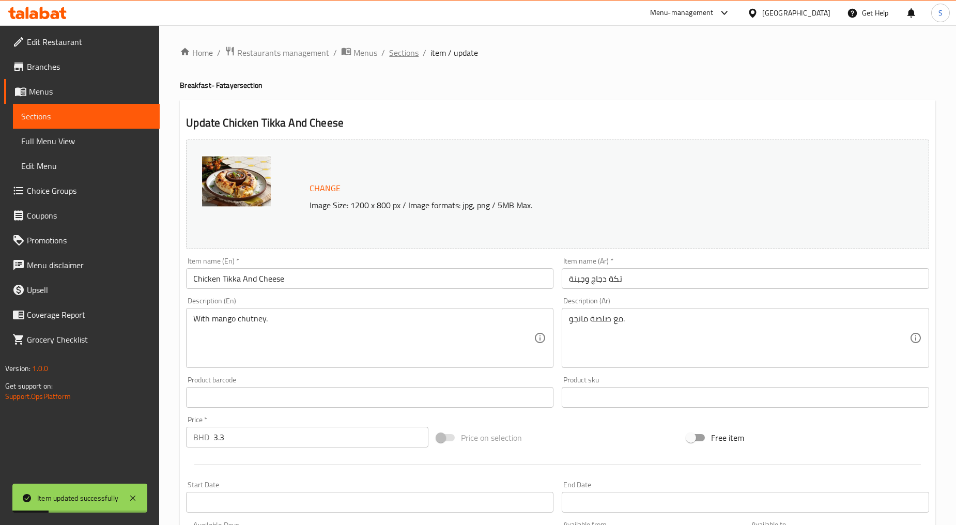
click at [406, 49] on span "Sections" at bounding box center [403, 53] width 29 height 12
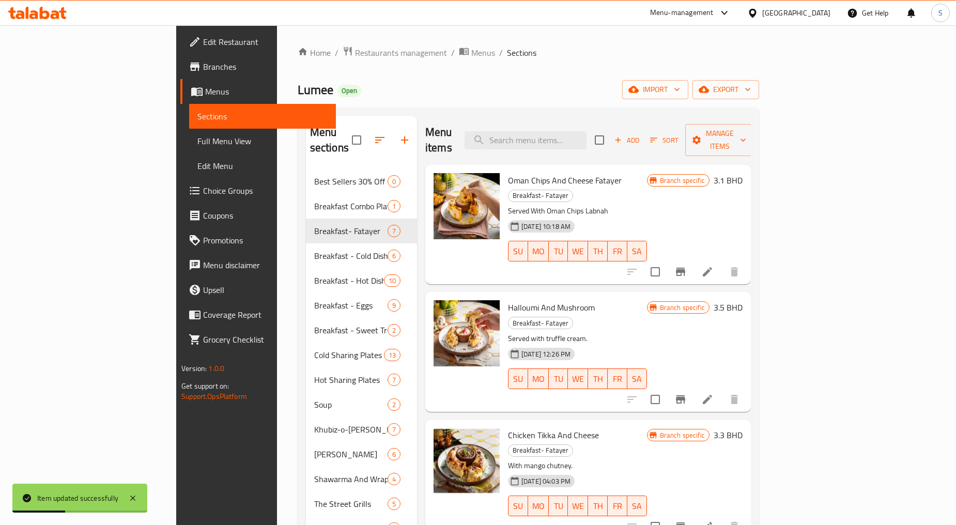
scroll to position [154, 0]
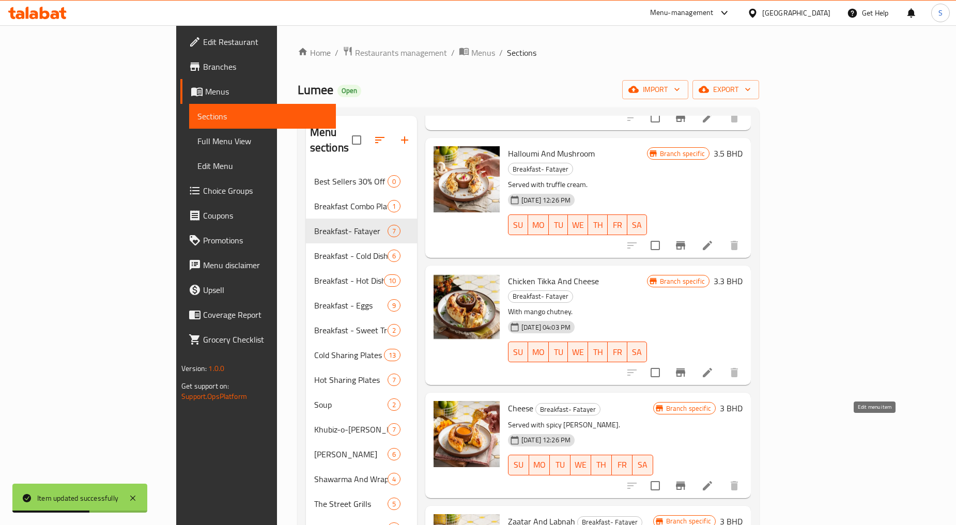
click at [712, 481] on icon at bounding box center [707, 485] width 9 height 9
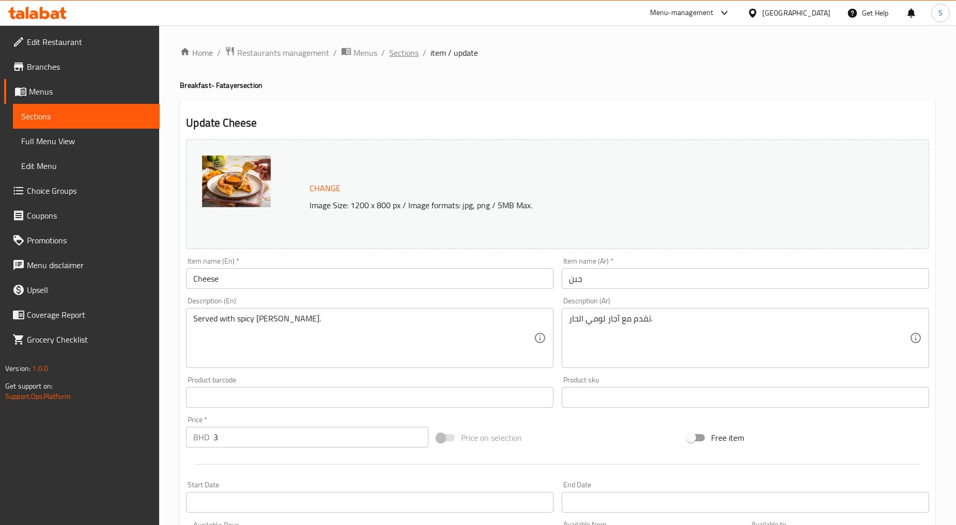
click at [407, 52] on span "Sections" at bounding box center [403, 53] width 29 height 12
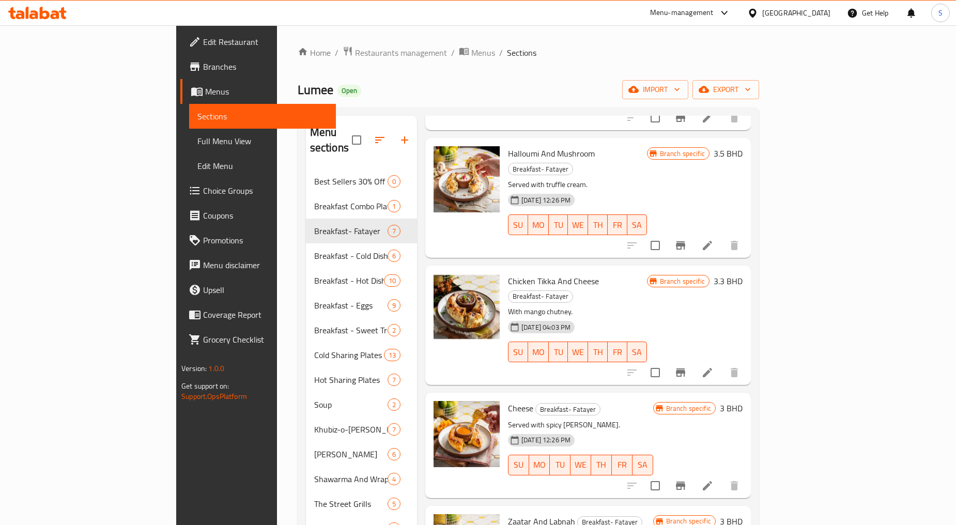
scroll to position [229, 0]
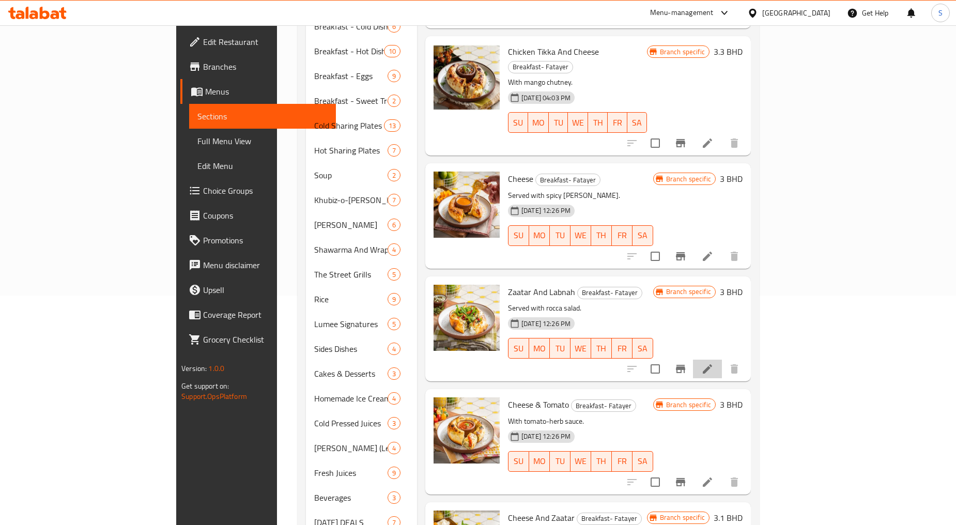
click at [722, 360] on li at bounding box center [707, 369] width 29 height 19
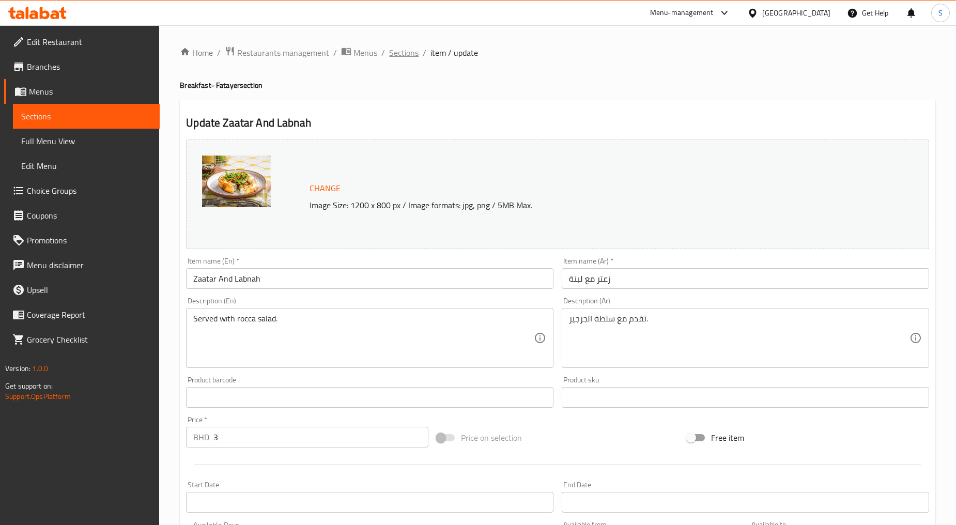
click at [407, 58] on span "Sections" at bounding box center [403, 53] width 29 height 12
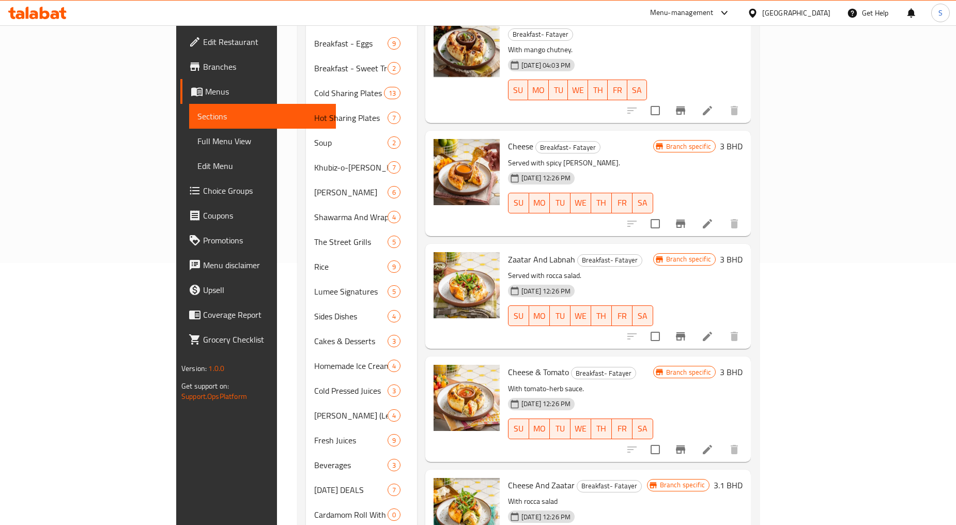
scroll to position [281, 0]
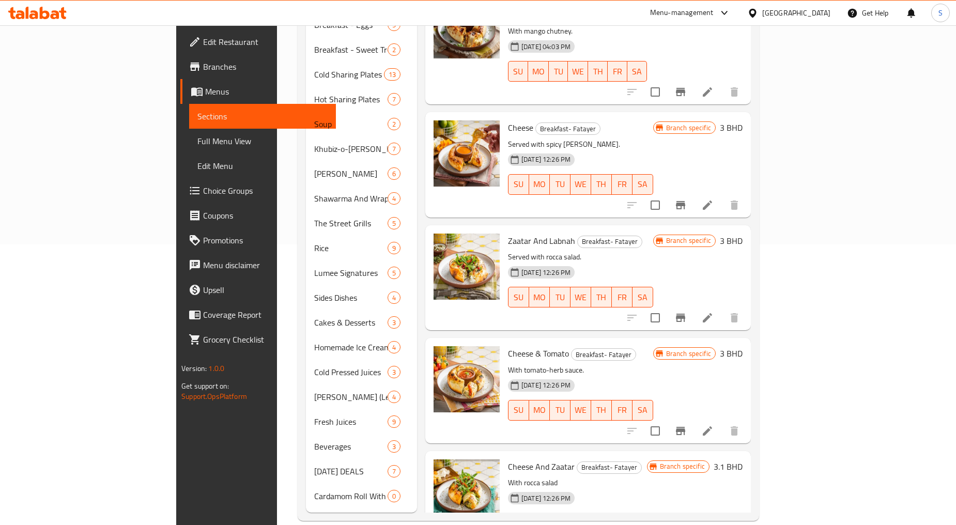
click at [714, 425] on icon at bounding box center [707, 431] width 12 height 12
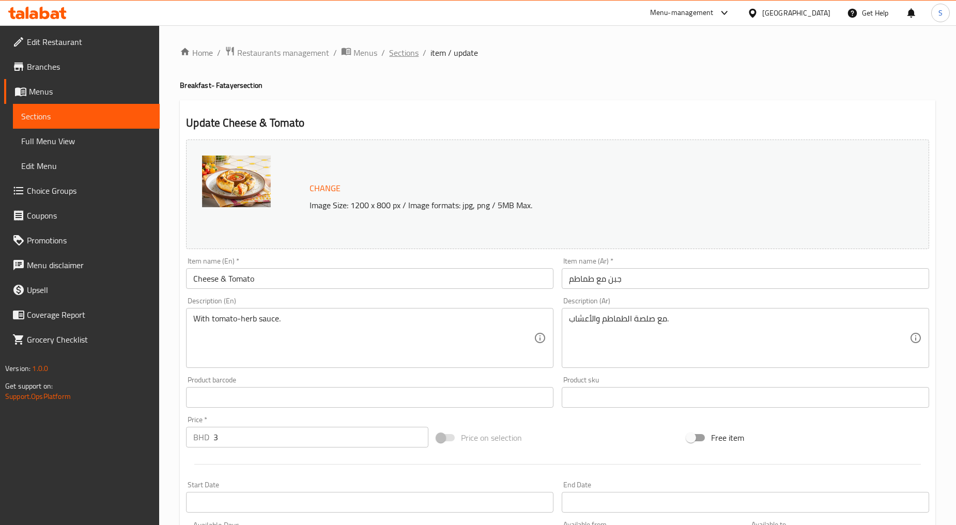
click at [391, 48] on span "Sections" at bounding box center [403, 53] width 29 height 12
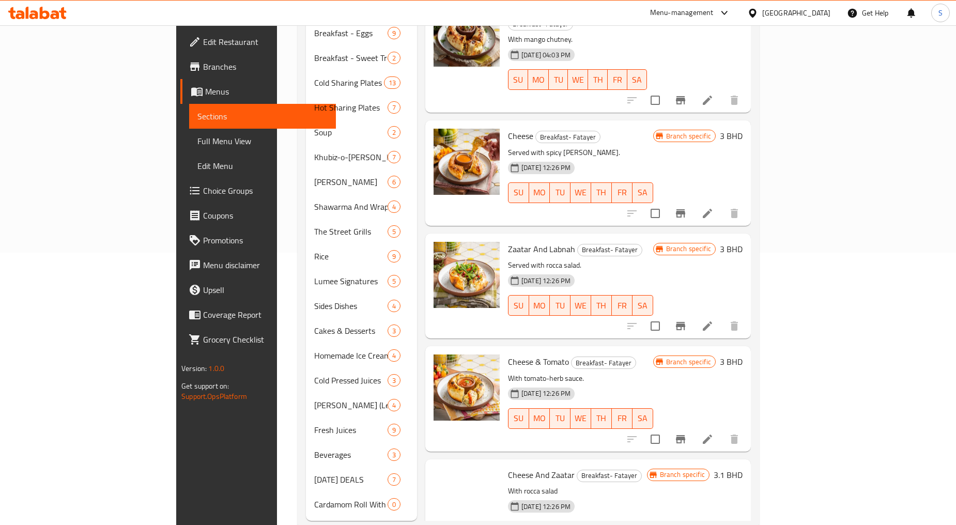
scroll to position [281, 0]
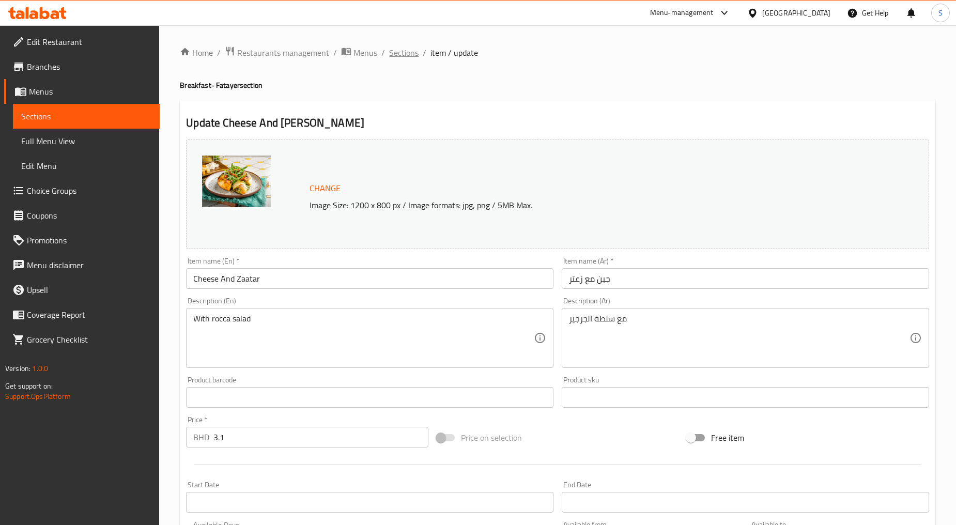
click at [395, 57] on span "Sections" at bounding box center [403, 53] width 29 height 12
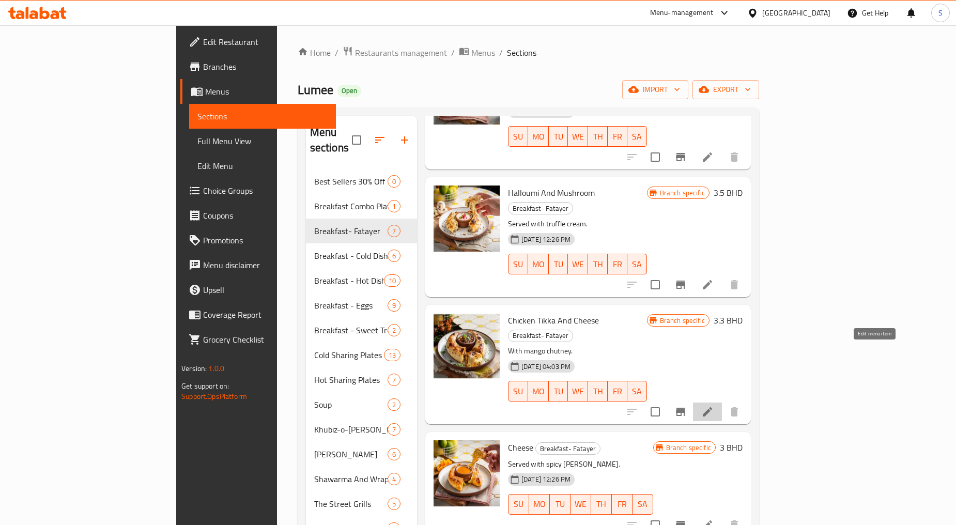
click at [714, 406] on icon at bounding box center [707, 412] width 12 height 12
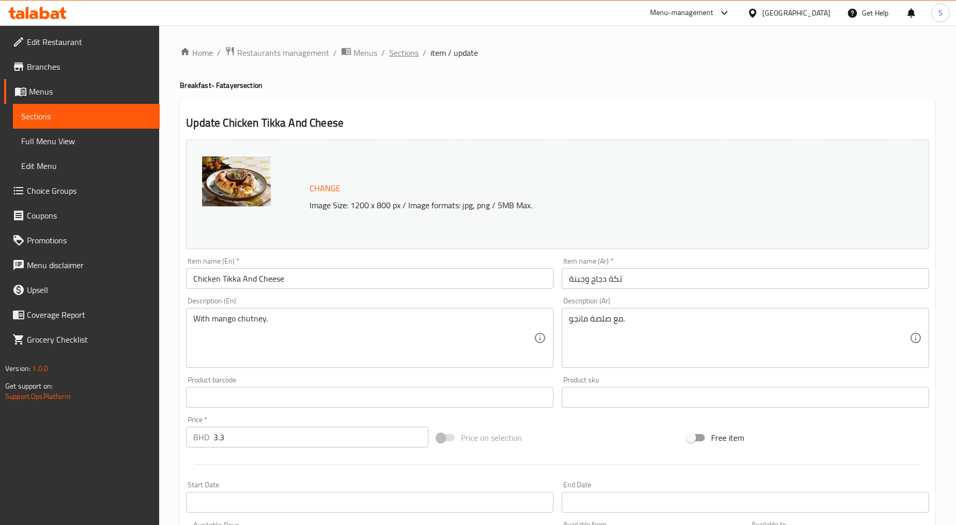
click at [391, 55] on span "Sections" at bounding box center [403, 53] width 29 height 12
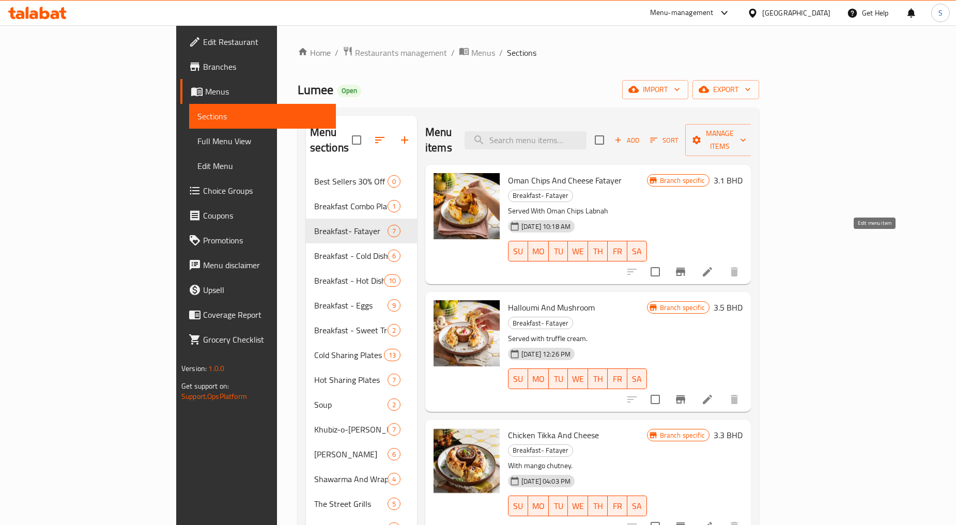
click at [712, 267] on icon at bounding box center [707, 271] width 9 height 9
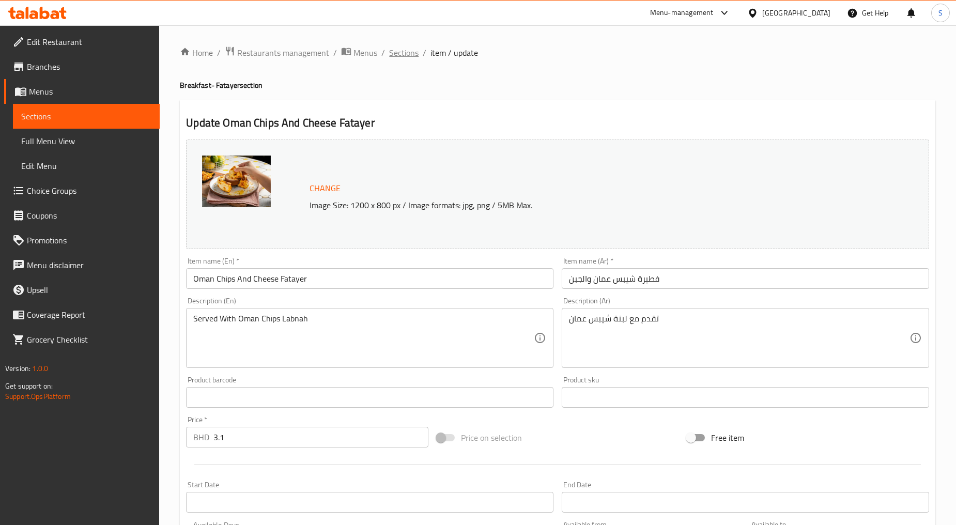
click at [408, 52] on span "Sections" at bounding box center [403, 53] width 29 height 12
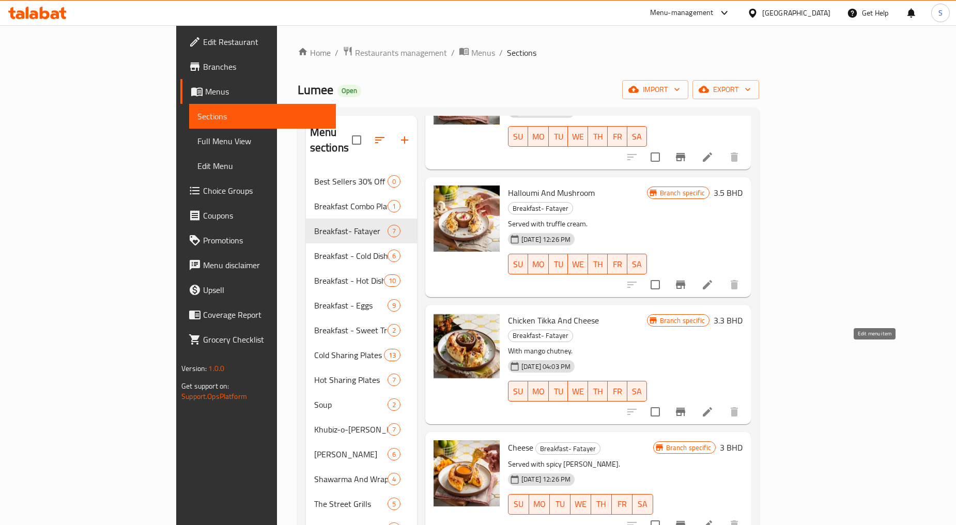
click at [714, 406] on icon at bounding box center [707, 412] width 12 height 12
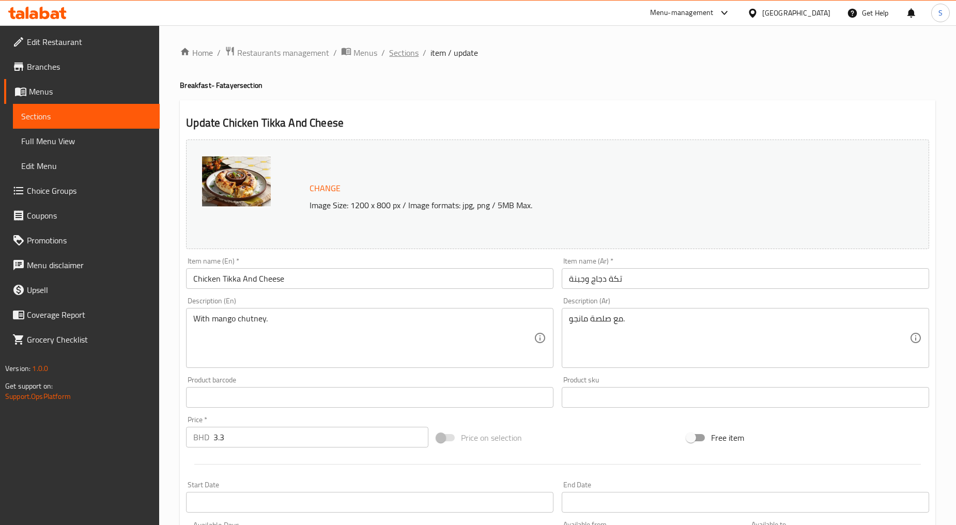
click at [409, 47] on span "Sections" at bounding box center [403, 53] width 29 height 12
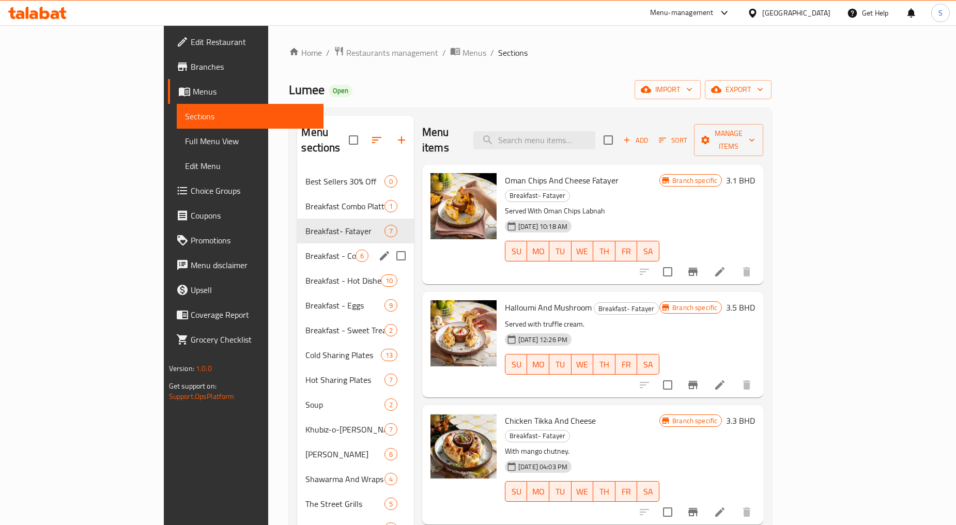
click at [305, 250] on span "Breakfast - Cold Dishes" at bounding box center [330, 256] width 50 height 12
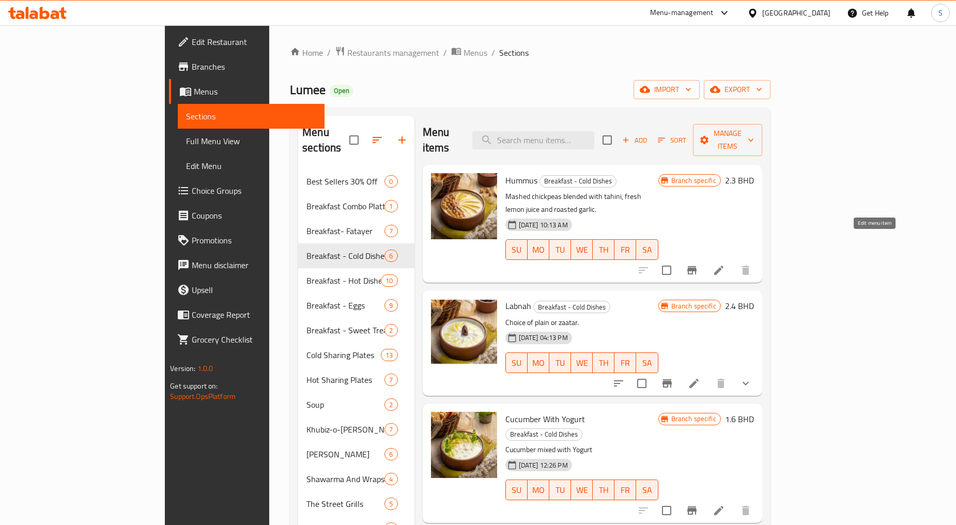
click at [724, 266] on icon at bounding box center [718, 270] width 9 height 9
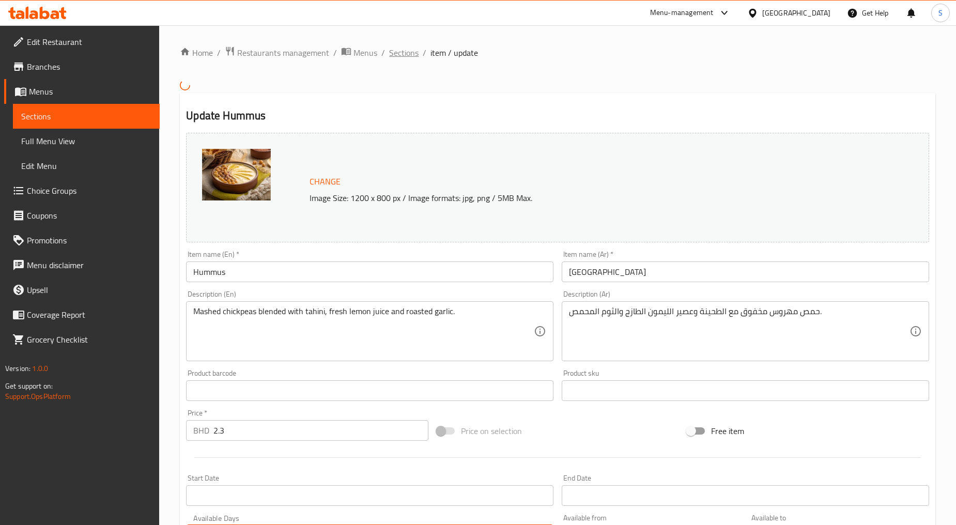
click at [408, 52] on span "Sections" at bounding box center [403, 53] width 29 height 12
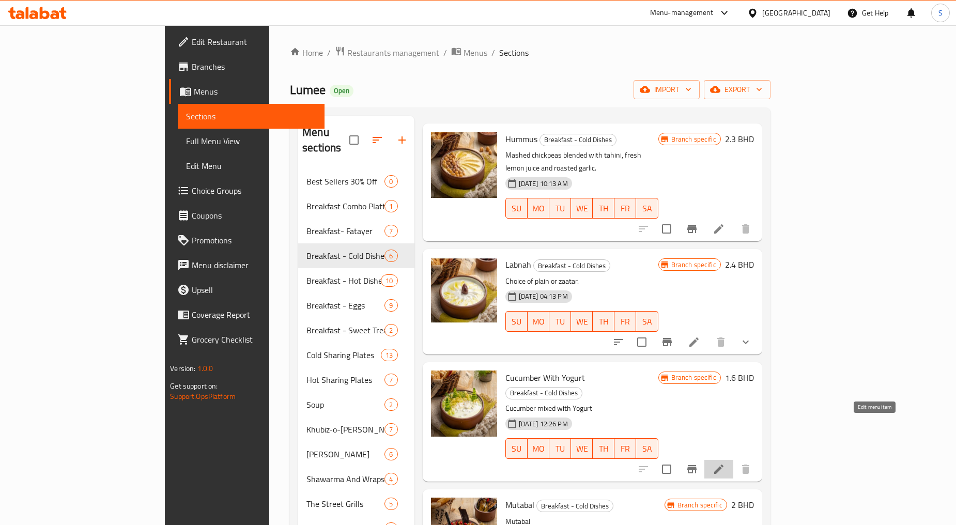
click at [725, 463] on icon at bounding box center [719, 469] width 12 height 12
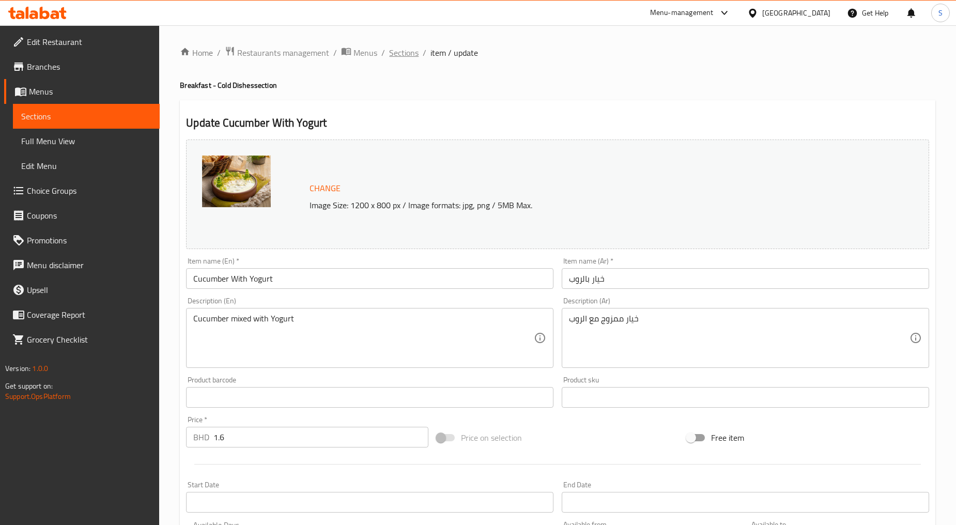
click at [395, 53] on span "Sections" at bounding box center [403, 53] width 29 height 12
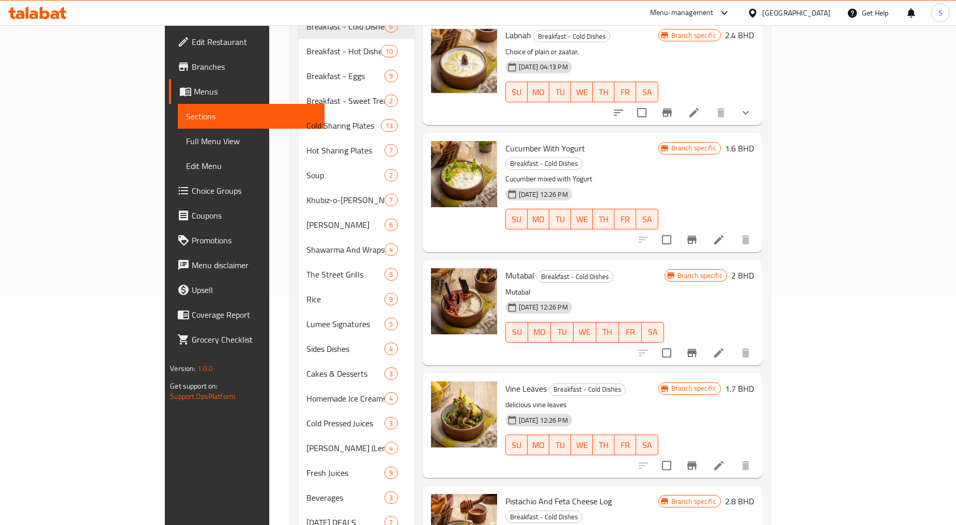
click at [725, 347] on icon at bounding box center [719, 353] width 12 height 12
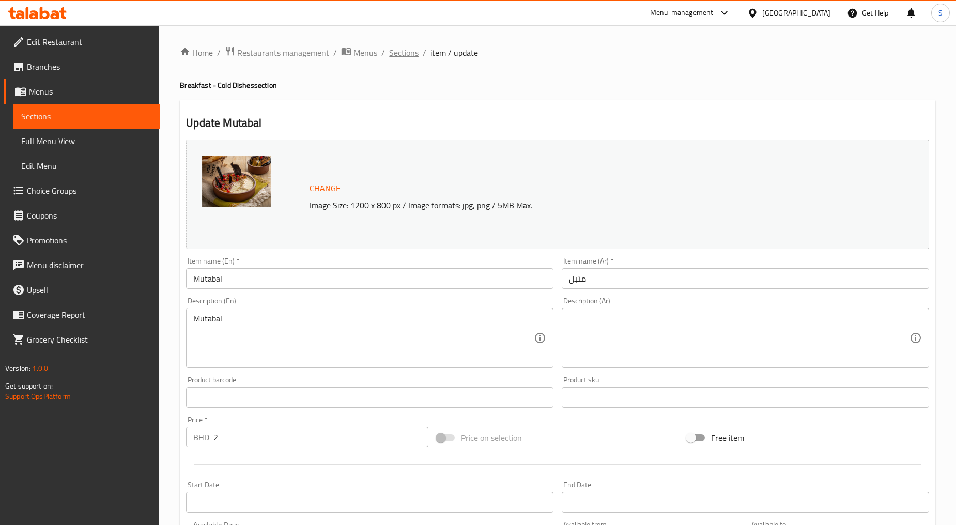
click at [400, 48] on span "Sections" at bounding box center [403, 53] width 29 height 12
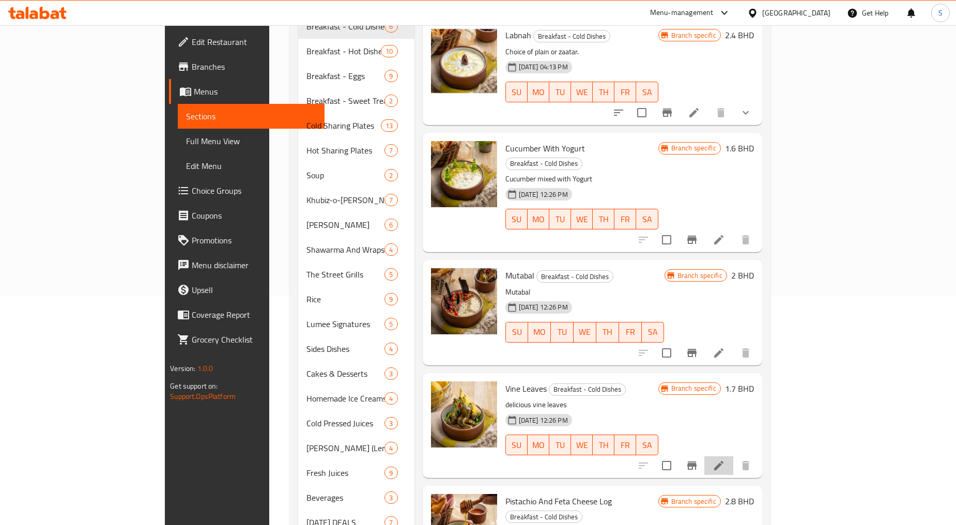
click at [733, 456] on li at bounding box center [718, 465] width 29 height 19
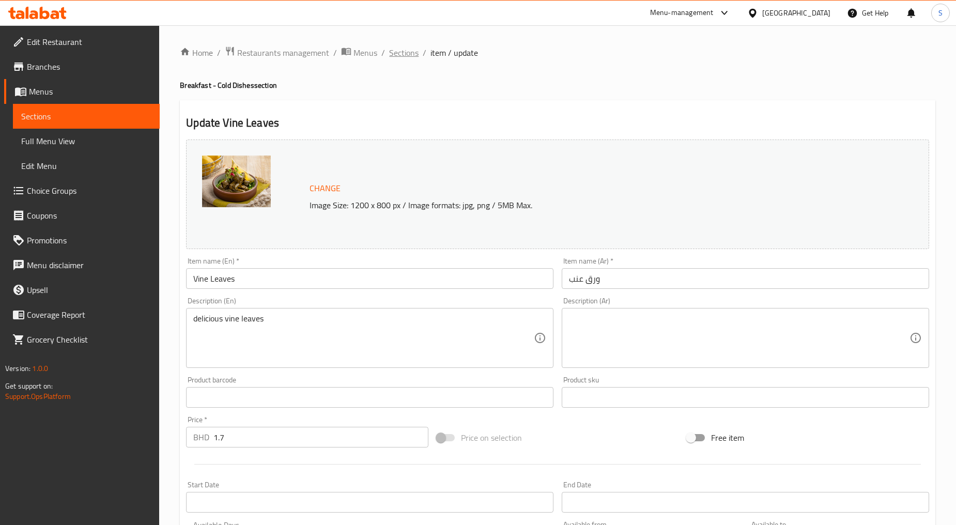
click at [411, 52] on span "Sections" at bounding box center [403, 53] width 29 height 12
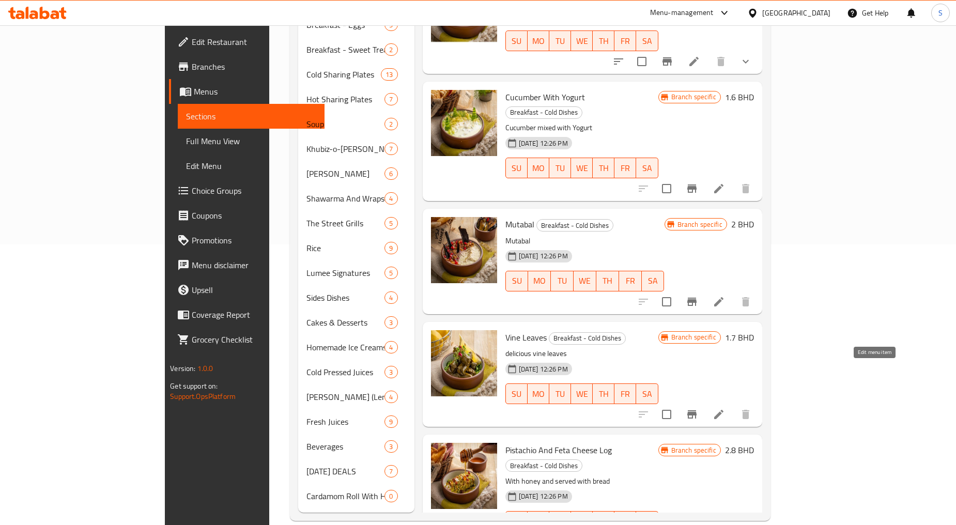
click at [725, 408] on icon at bounding box center [719, 414] width 12 height 12
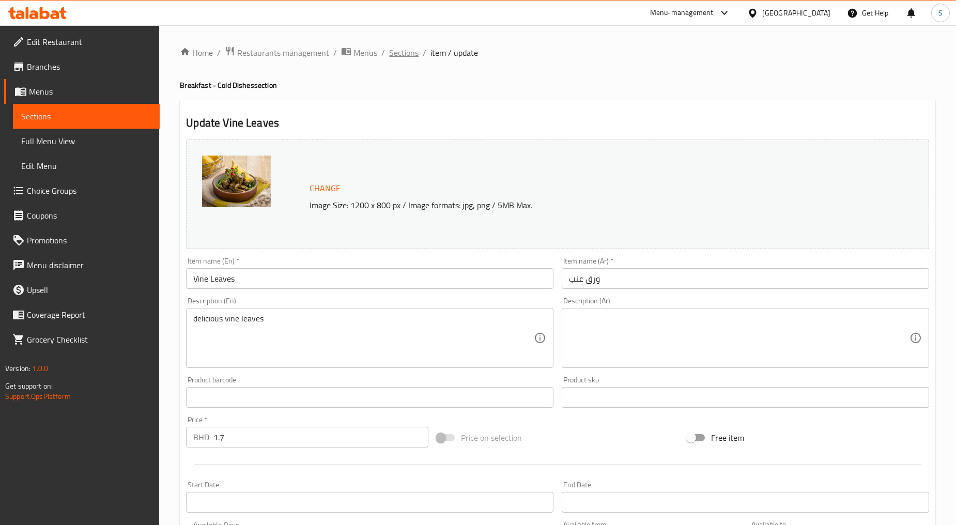
click at [411, 50] on span "Sections" at bounding box center [403, 53] width 29 height 12
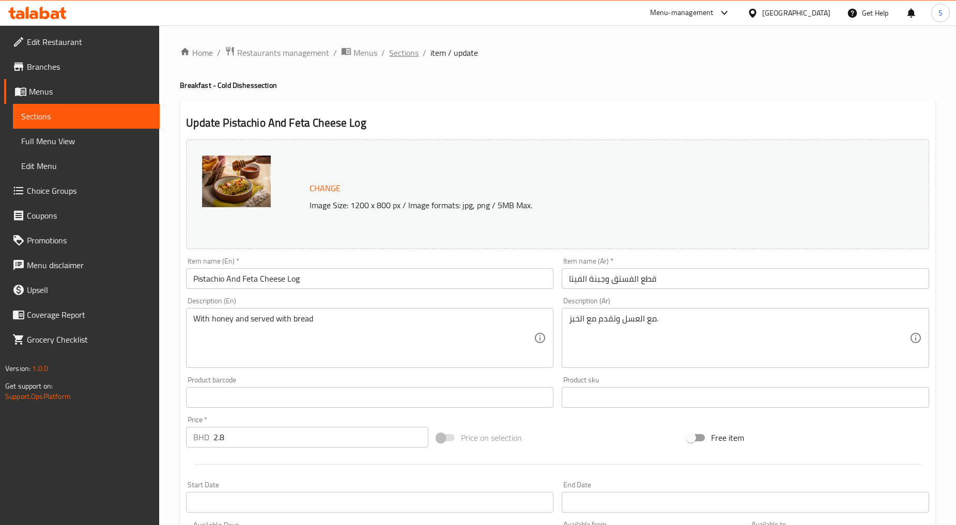
click at [391, 48] on span "Sections" at bounding box center [403, 53] width 29 height 12
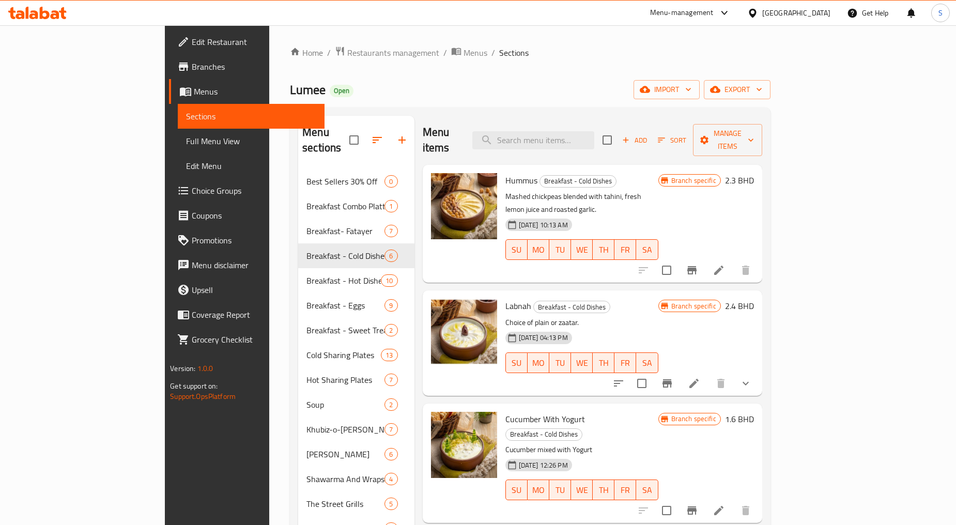
click at [700, 377] on icon at bounding box center [694, 383] width 12 height 12
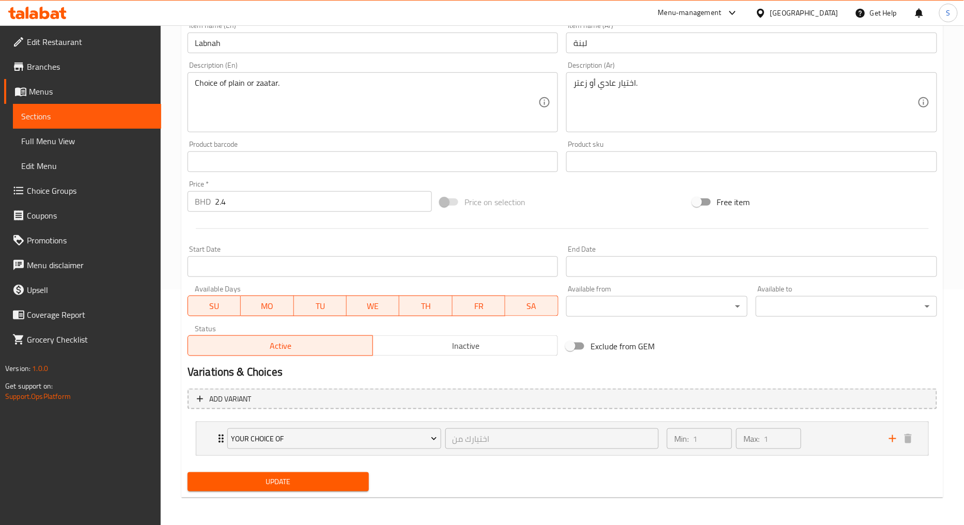
click at [591, 289] on body "​ Menu-management Bahrain Get Help S Edit Restaurant Branches Menus Sections Fu…" at bounding box center [482, 40] width 964 height 500
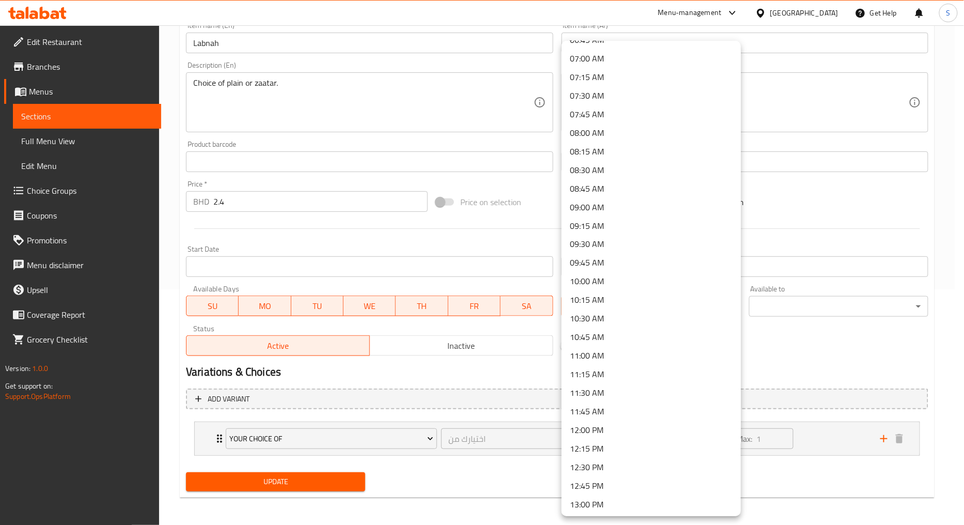
click at [585, 132] on li "08:00 AM" at bounding box center [651, 133] width 179 height 19
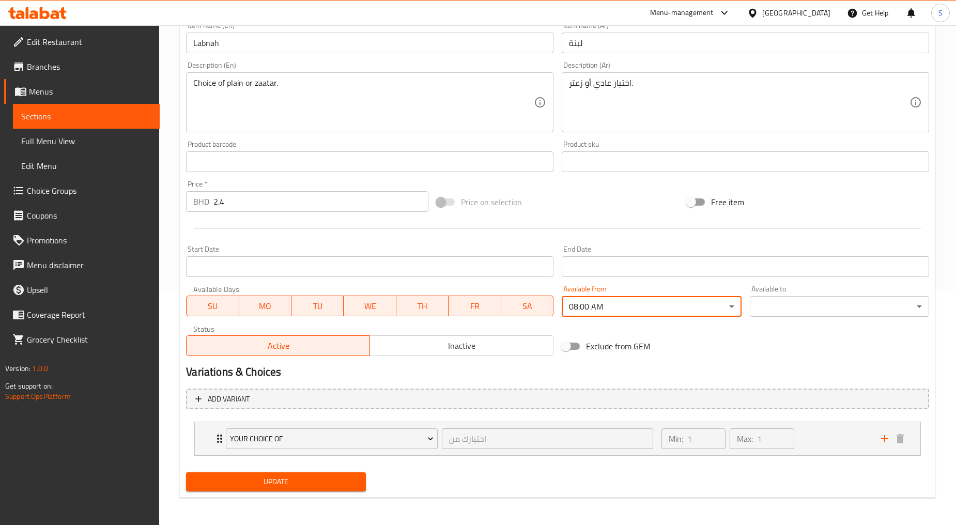
click at [776, 289] on body "​ Menu-management Bahrain Get Help S Edit Restaurant Branches Menus Sections Fu…" at bounding box center [478, 40] width 956 height 500
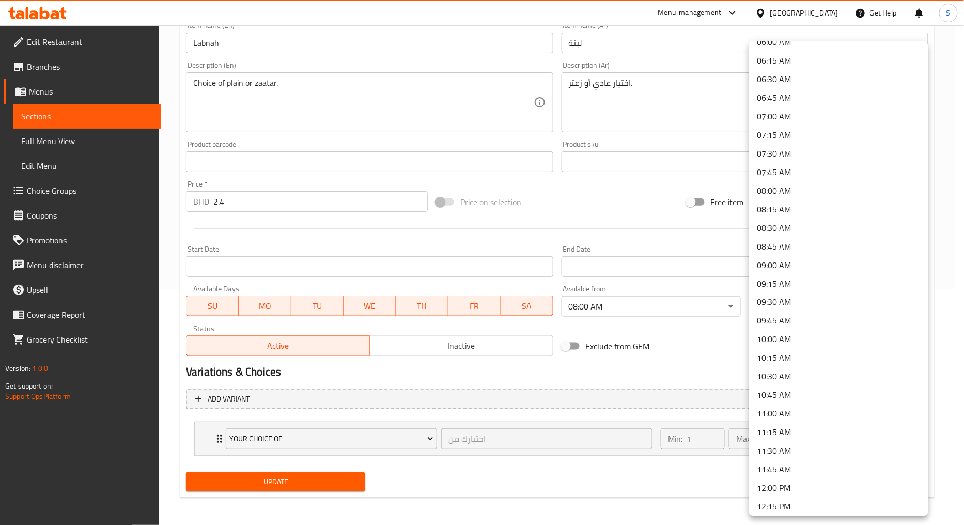
click at [781, 468] on li "11:45 AM" at bounding box center [838, 469] width 179 height 19
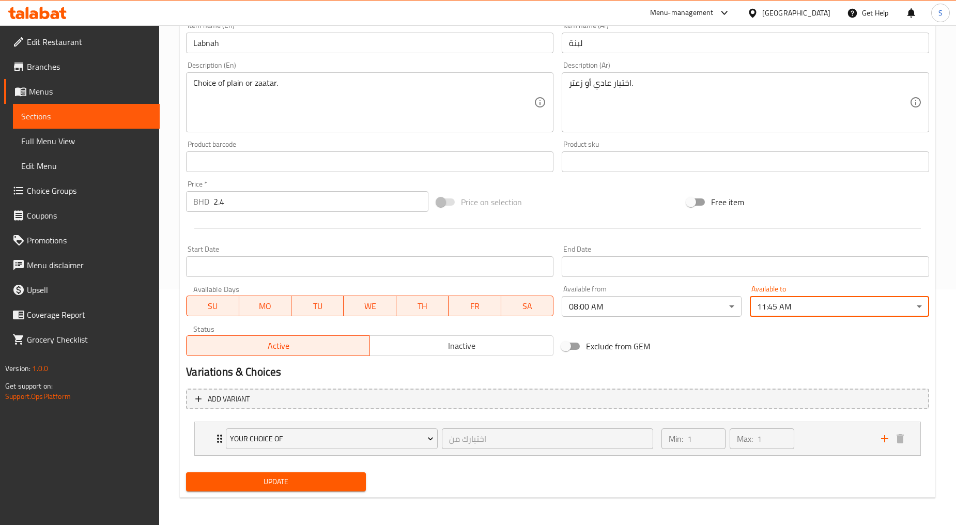
click at [819, 348] on div "Change Image Size: 1200 x 800 px / Image formats: jpg, png / 5MB Max. Item name…" at bounding box center [557, 130] width 751 height 460
click at [251, 482] on span "Update" at bounding box center [275, 481] width 163 height 13
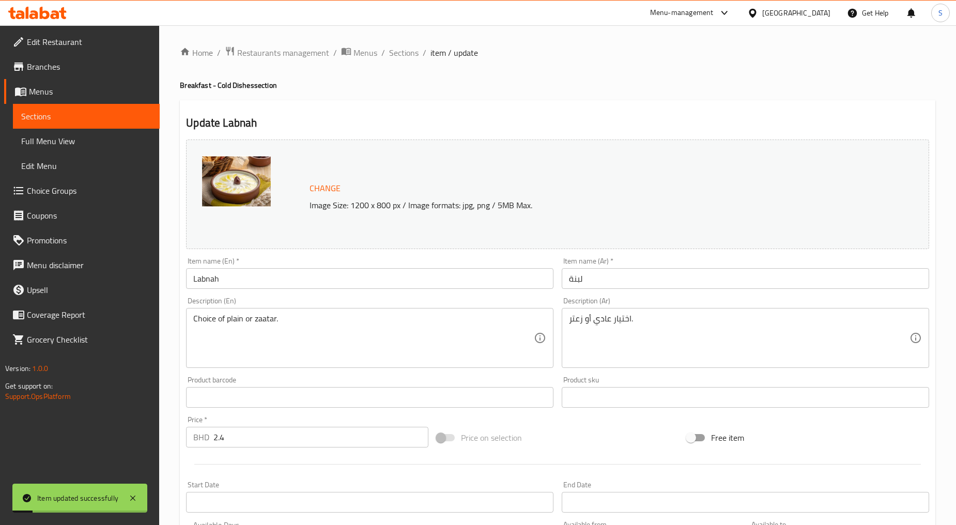
click at [386, 54] on ol "Home / Restaurants management / Menus / Sections / item / update" at bounding box center [558, 52] width 756 height 13
click at [393, 51] on span "Sections" at bounding box center [403, 53] width 29 height 12
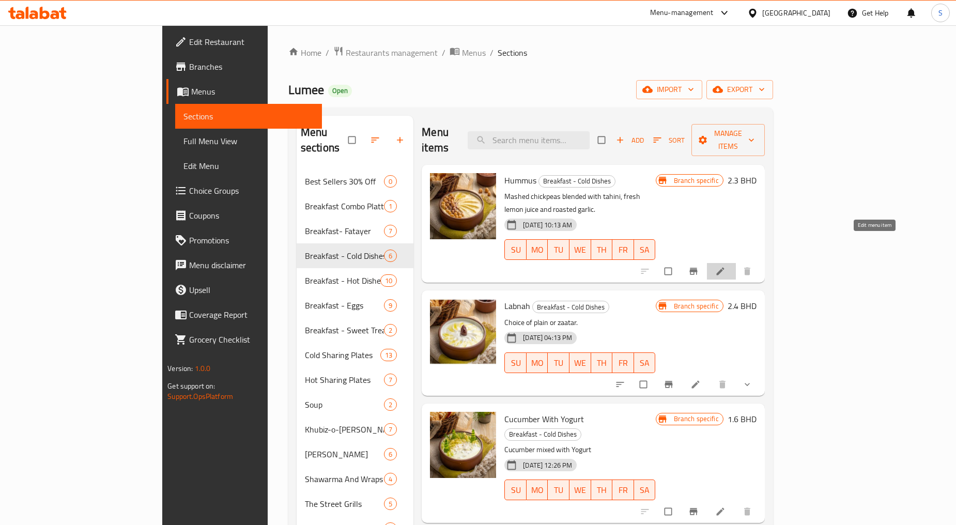
click at [728, 266] on link at bounding box center [721, 271] width 12 height 10
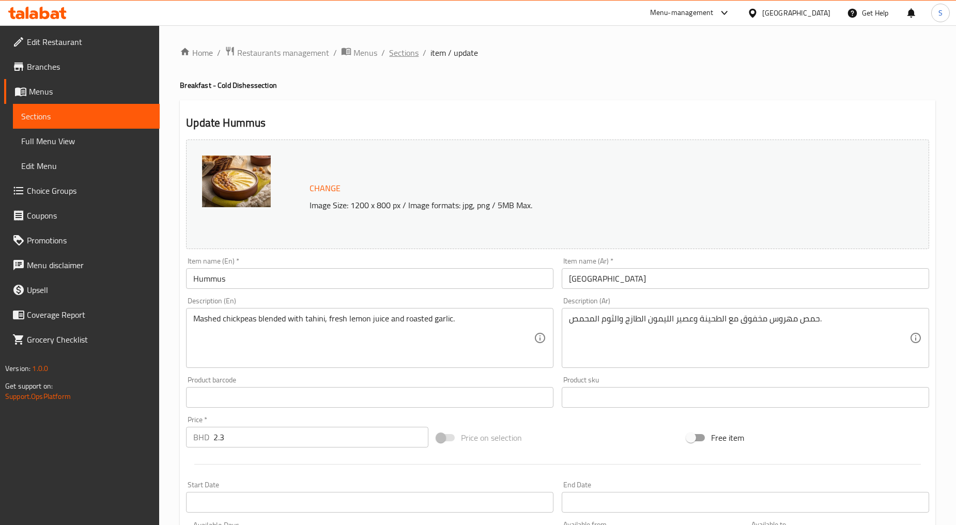
click at [395, 53] on span "Sections" at bounding box center [403, 53] width 29 height 12
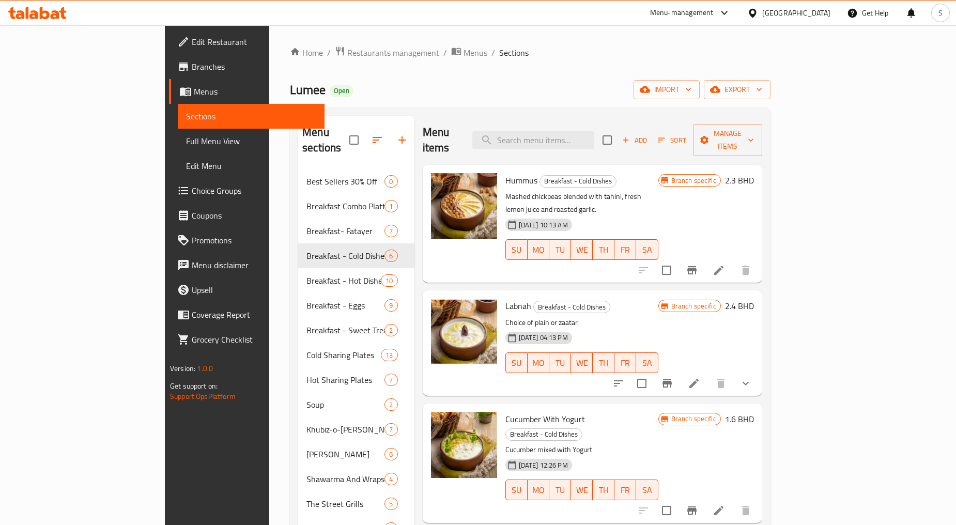
click at [709, 374] on li at bounding box center [694, 383] width 29 height 19
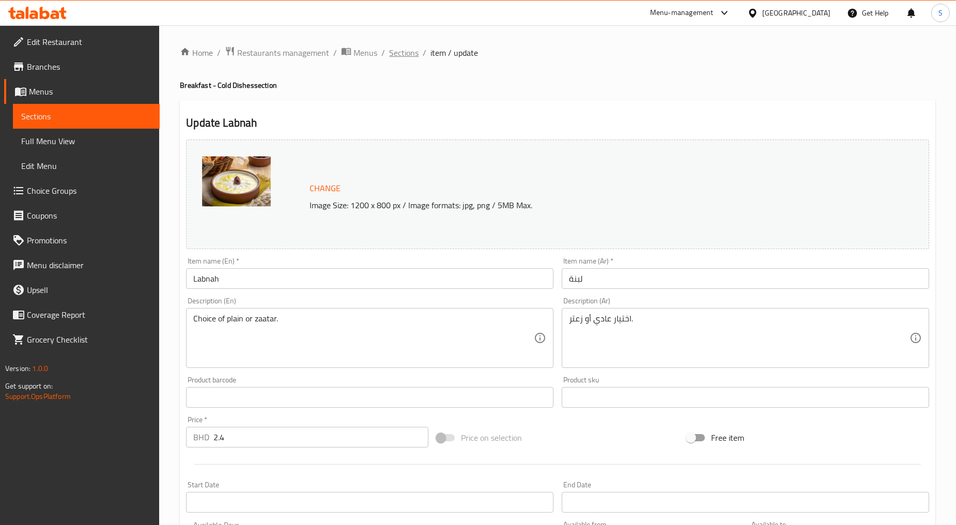
click at [406, 53] on span "Sections" at bounding box center [403, 53] width 29 height 12
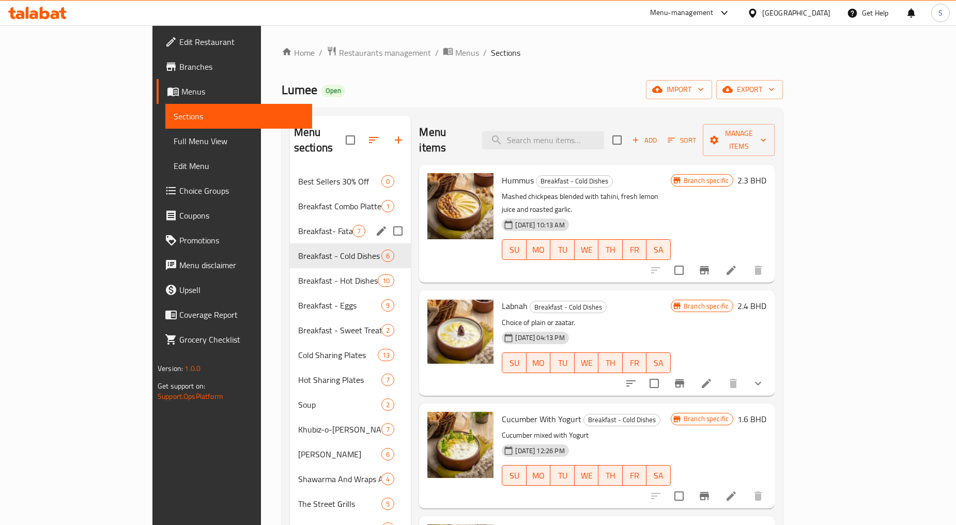
click at [298, 225] on span "Breakfast- Fatayer" at bounding box center [325, 231] width 54 height 12
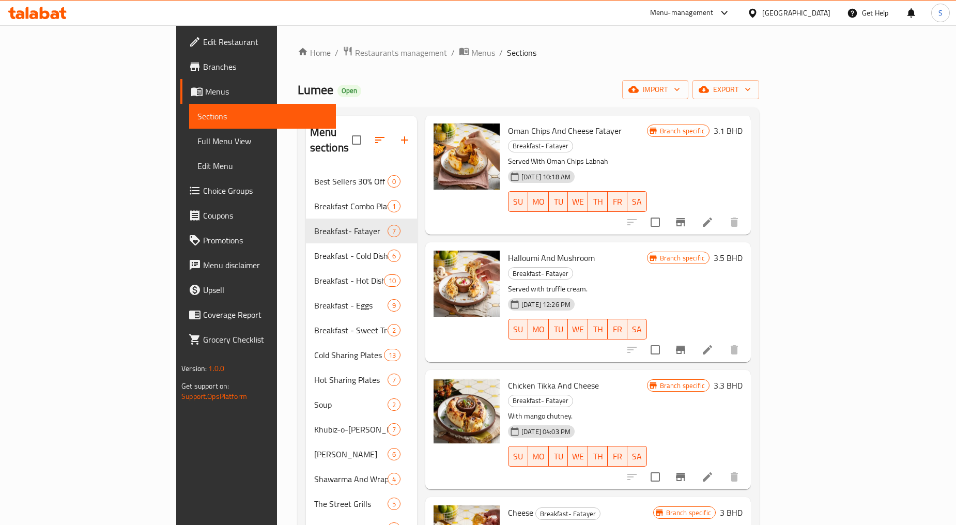
scroll to position [154, 0]
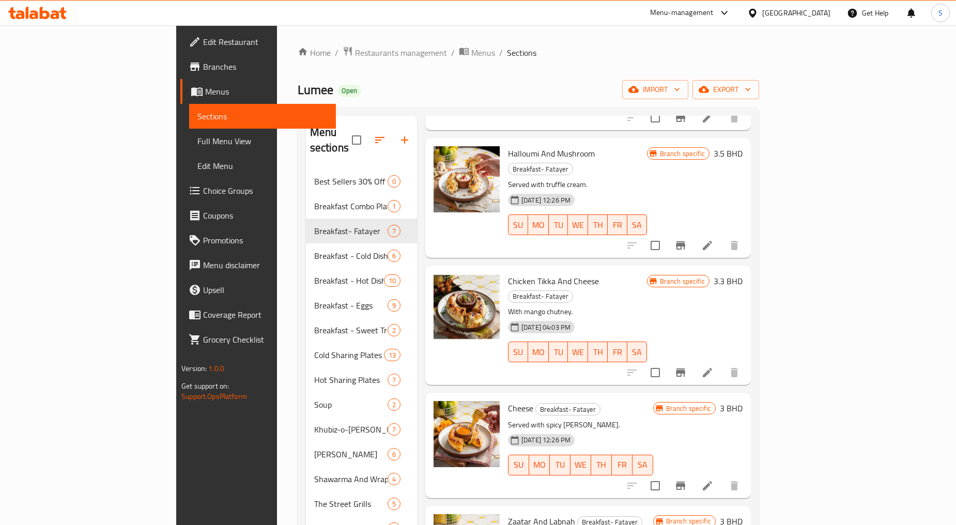
click at [722, 363] on li at bounding box center [707, 372] width 29 height 19
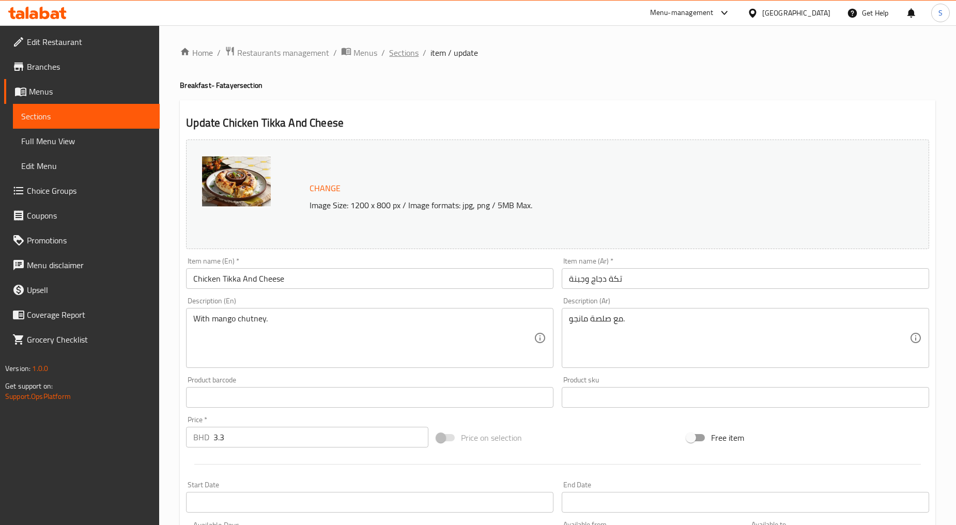
click at [400, 50] on span "Sections" at bounding box center [403, 53] width 29 height 12
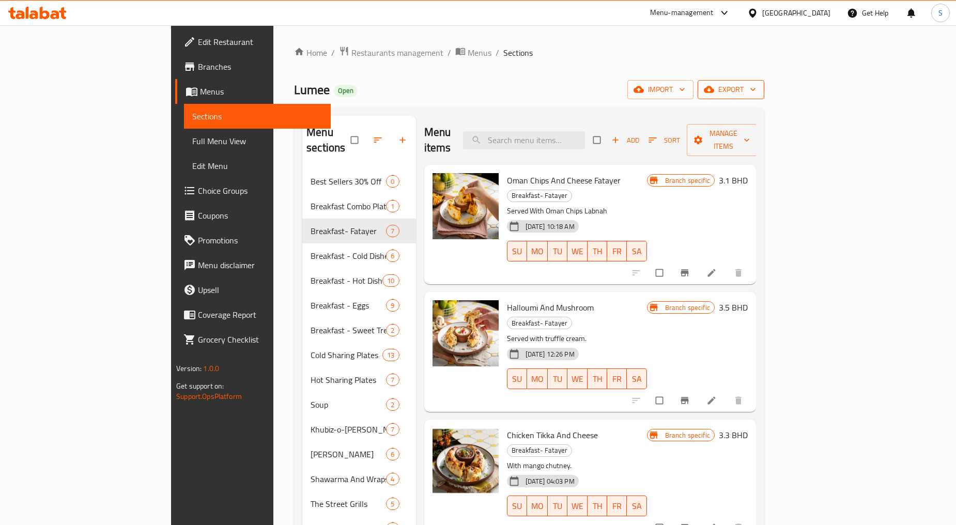
click at [756, 91] on span "export" at bounding box center [731, 89] width 50 height 13
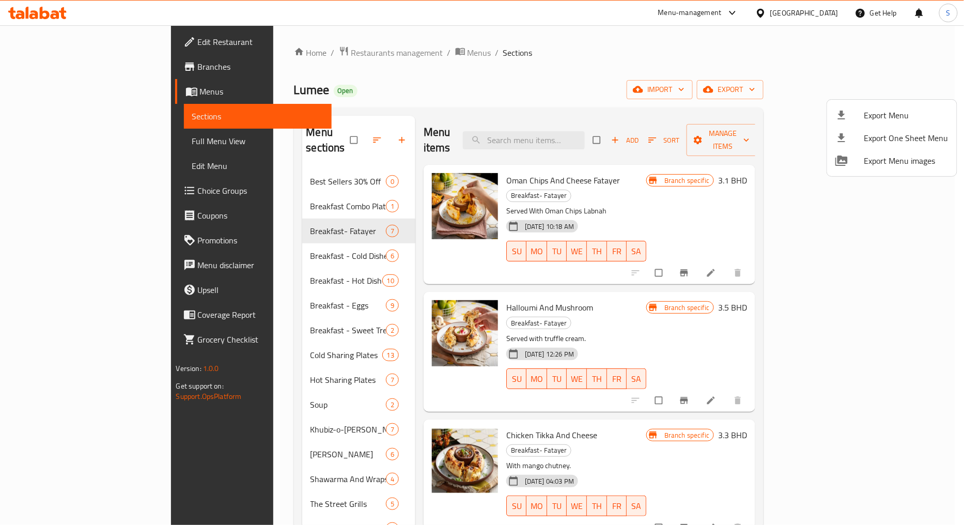
click at [876, 110] on span "Export Menu" at bounding box center [907, 115] width 84 height 12
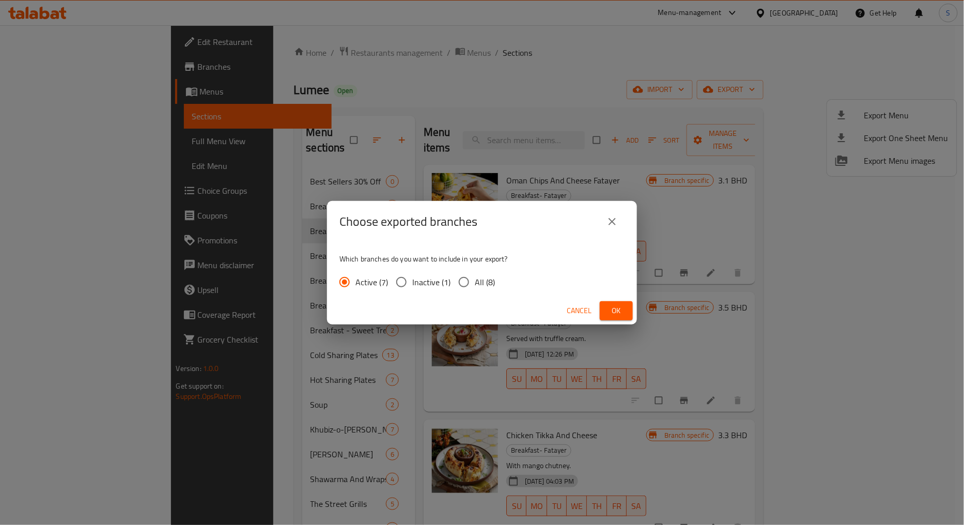
drag, startPoint x: 469, startPoint y: 275, endPoint x: 471, endPoint y: 283, distance: 7.9
click at [469, 276] on input "All (8)" at bounding box center [464, 282] width 22 height 22
radio input "true"
click at [615, 304] on span "Ok" at bounding box center [616, 310] width 17 height 13
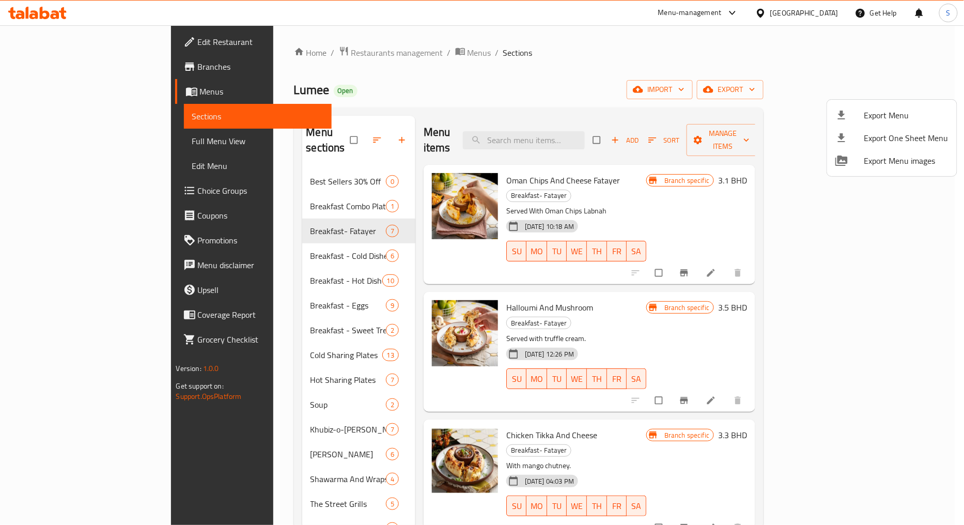
click at [874, 467] on div at bounding box center [482, 262] width 964 height 525
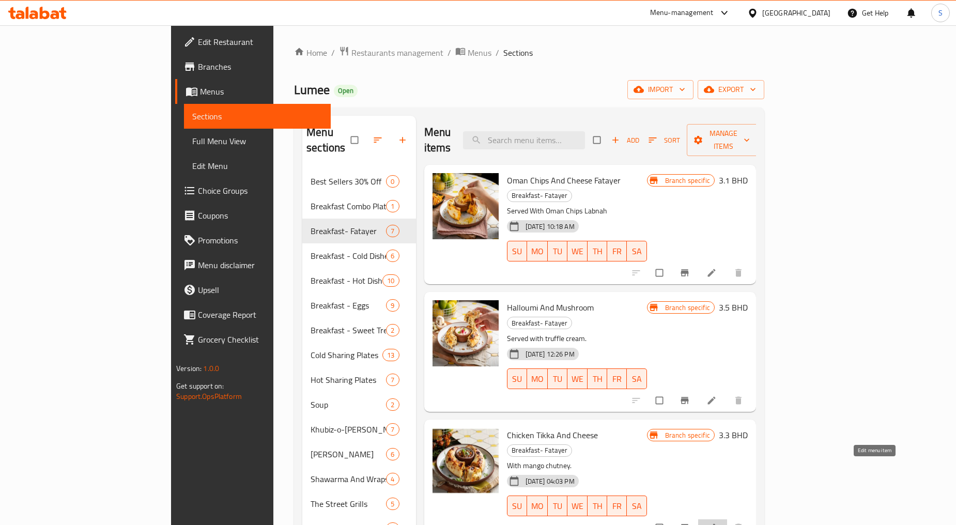
click at [717, 523] on icon at bounding box center [712, 528] width 10 height 10
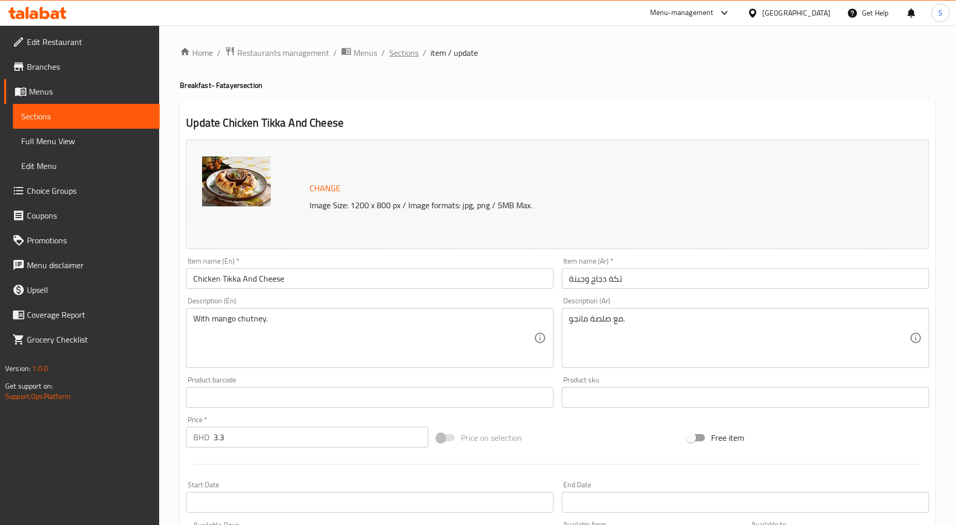
click at [398, 55] on span "Sections" at bounding box center [403, 53] width 29 height 12
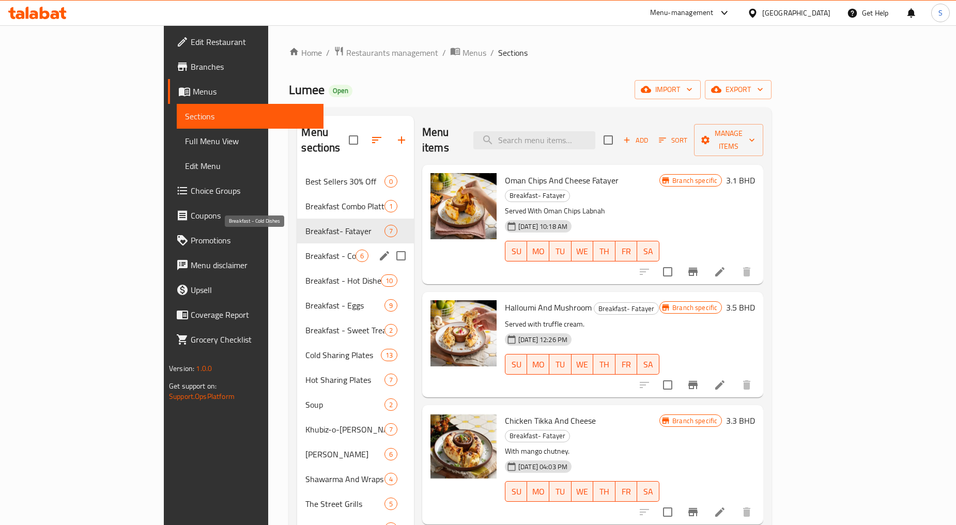
click at [305, 250] on span "Breakfast - Cold Dishes" at bounding box center [330, 256] width 50 height 12
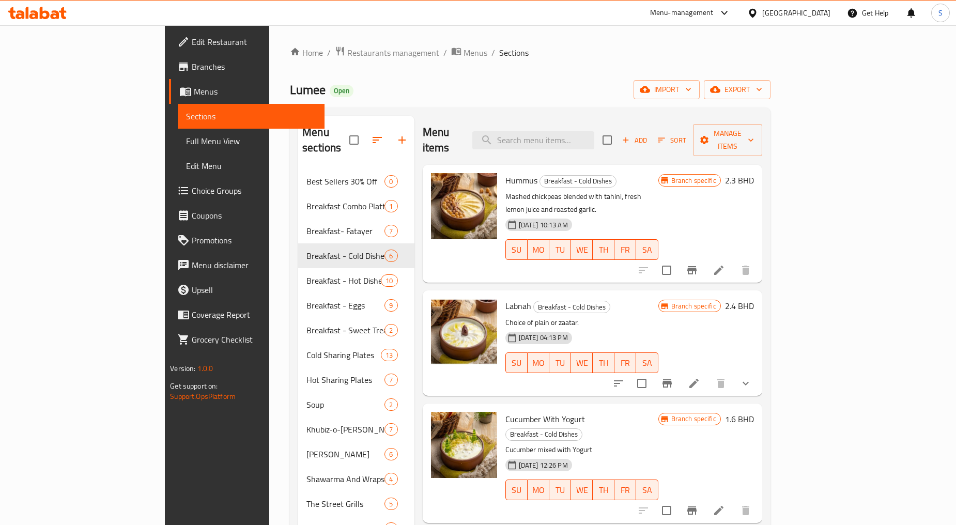
click at [709, 374] on li at bounding box center [694, 383] width 29 height 19
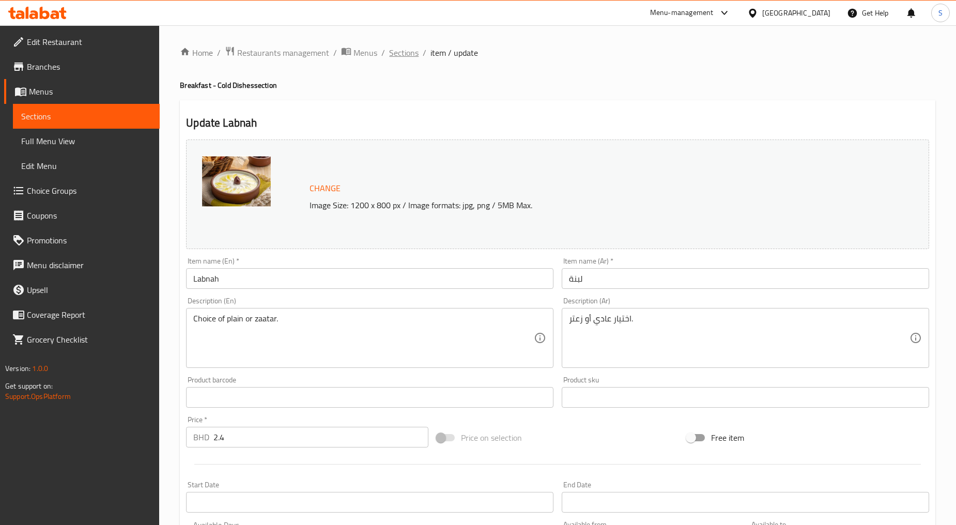
click at [399, 56] on span "Sections" at bounding box center [403, 53] width 29 height 12
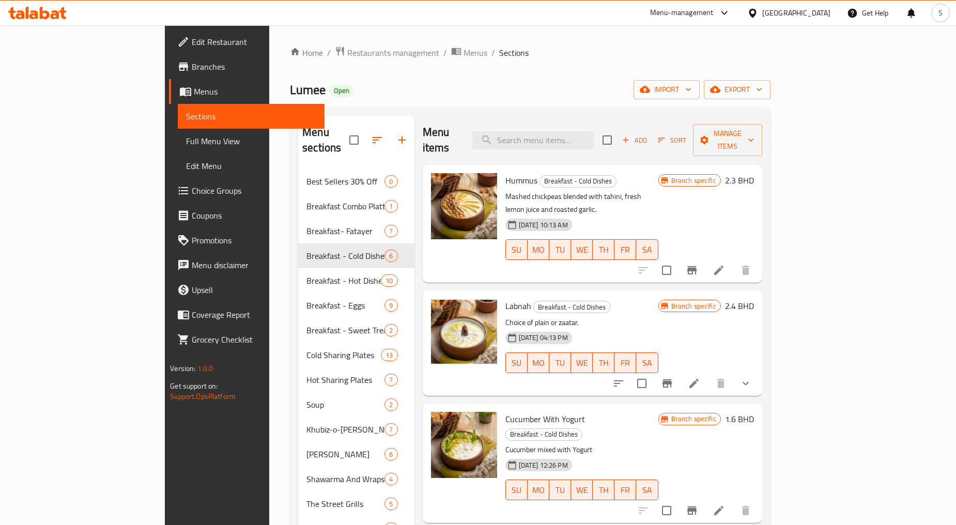
click at [192, 60] on span "Branches" at bounding box center [254, 66] width 125 height 12
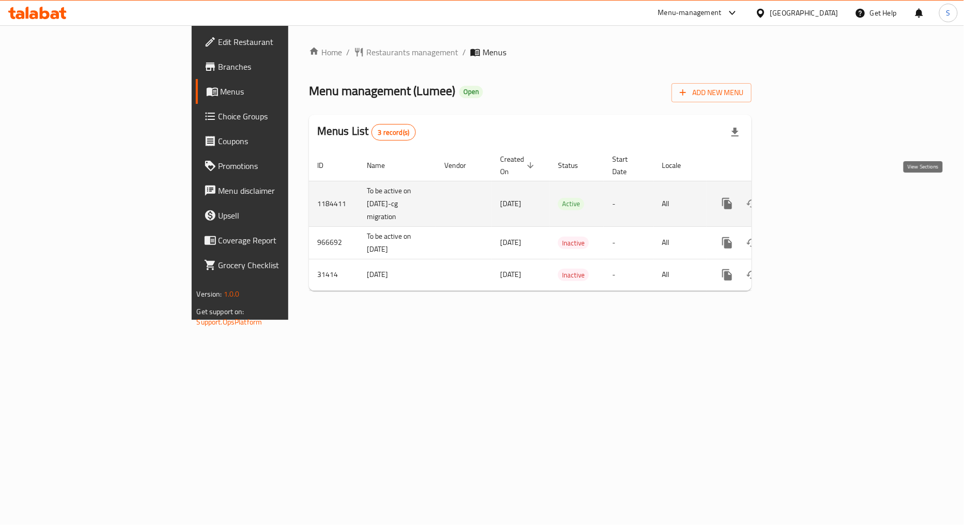
click at [808, 197] on icon "enhanced table" at bounding box center [802, 203] width 12 height 12
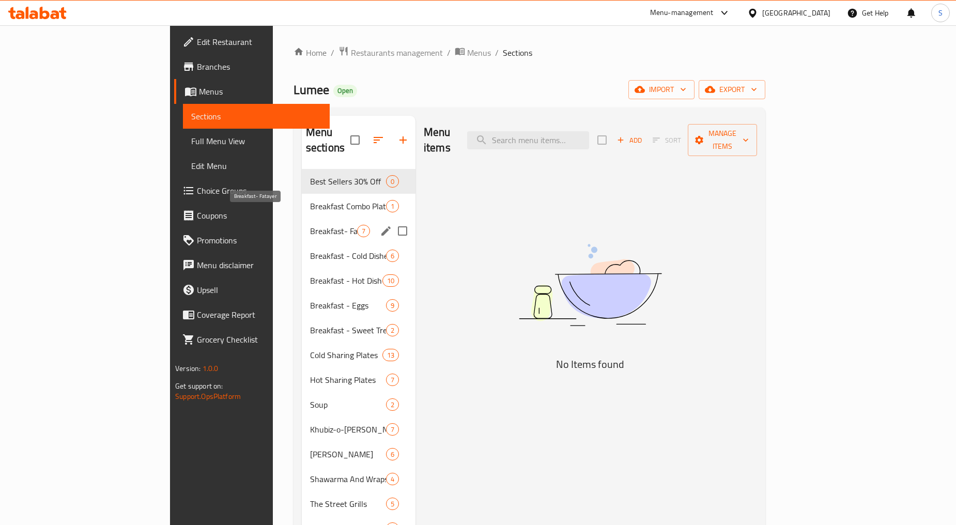
click at [310, 225] on span "Breakfast- Fatayer" at bounding box center [333, 231] width 47 height 12
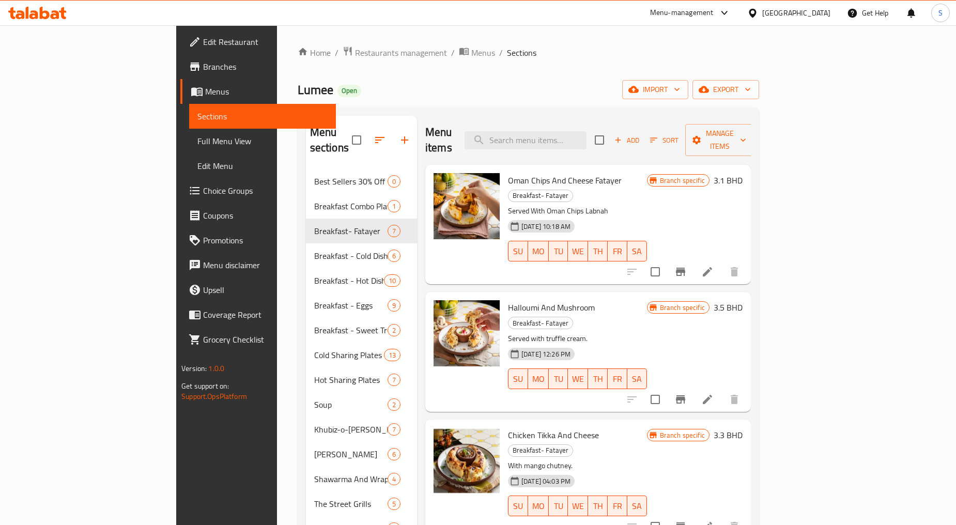
click at [529, 427] on span "Chicken Tikka And Cheese" at bounding box center [553, 435] width 91 height 16
copy h6 "Chicken Tikka And Cheese"
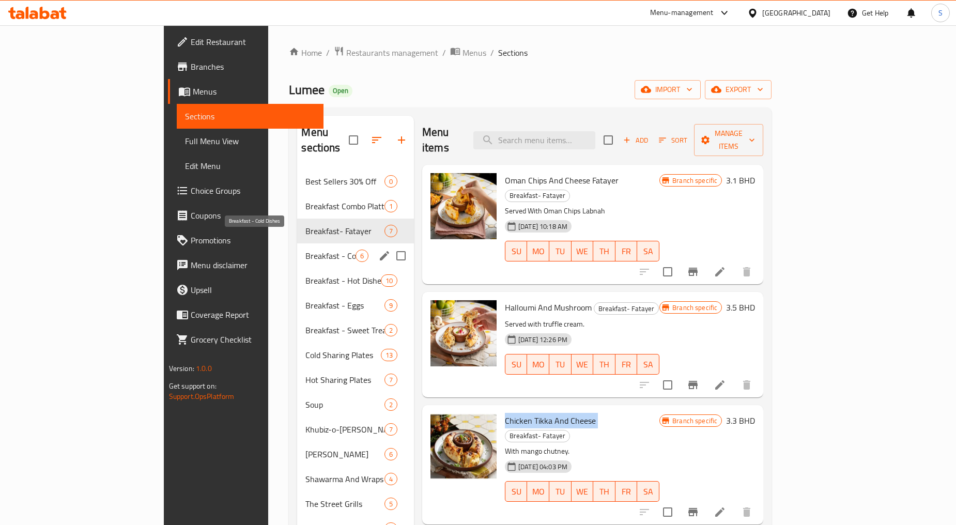
click at [305, 250] on span "Breakfast - Cold Dishes" at bounding box center [330, 256] width 50 height 12
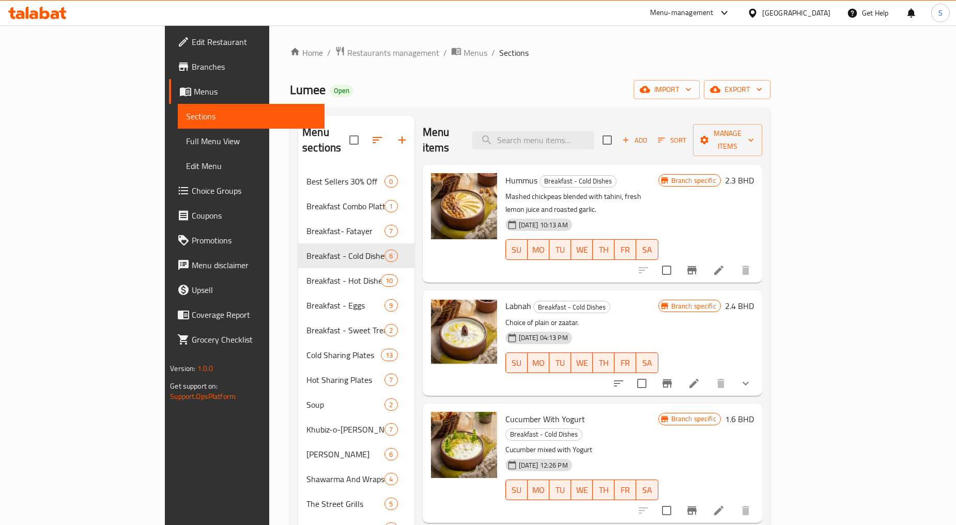
click at [505, 298] on span "Labnah" at bounding box center [518, 306] width 26 height 16
copy h6 "Labnah"
